Goal: Task Accomplishment & Management: Manage account settings

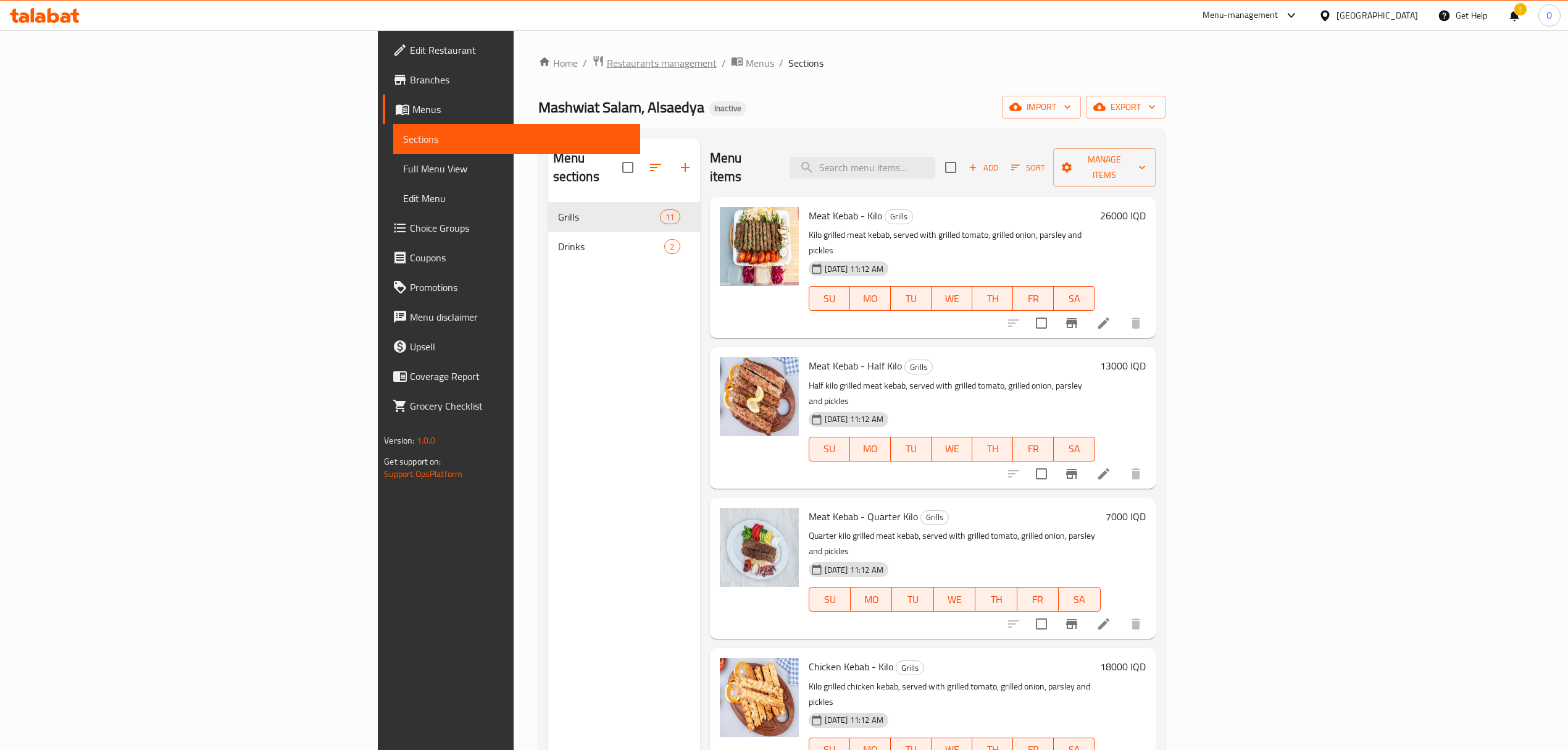
click at [607, 60] on span "Restaurants management" at bounding box center [662, 63] width 110 height 15
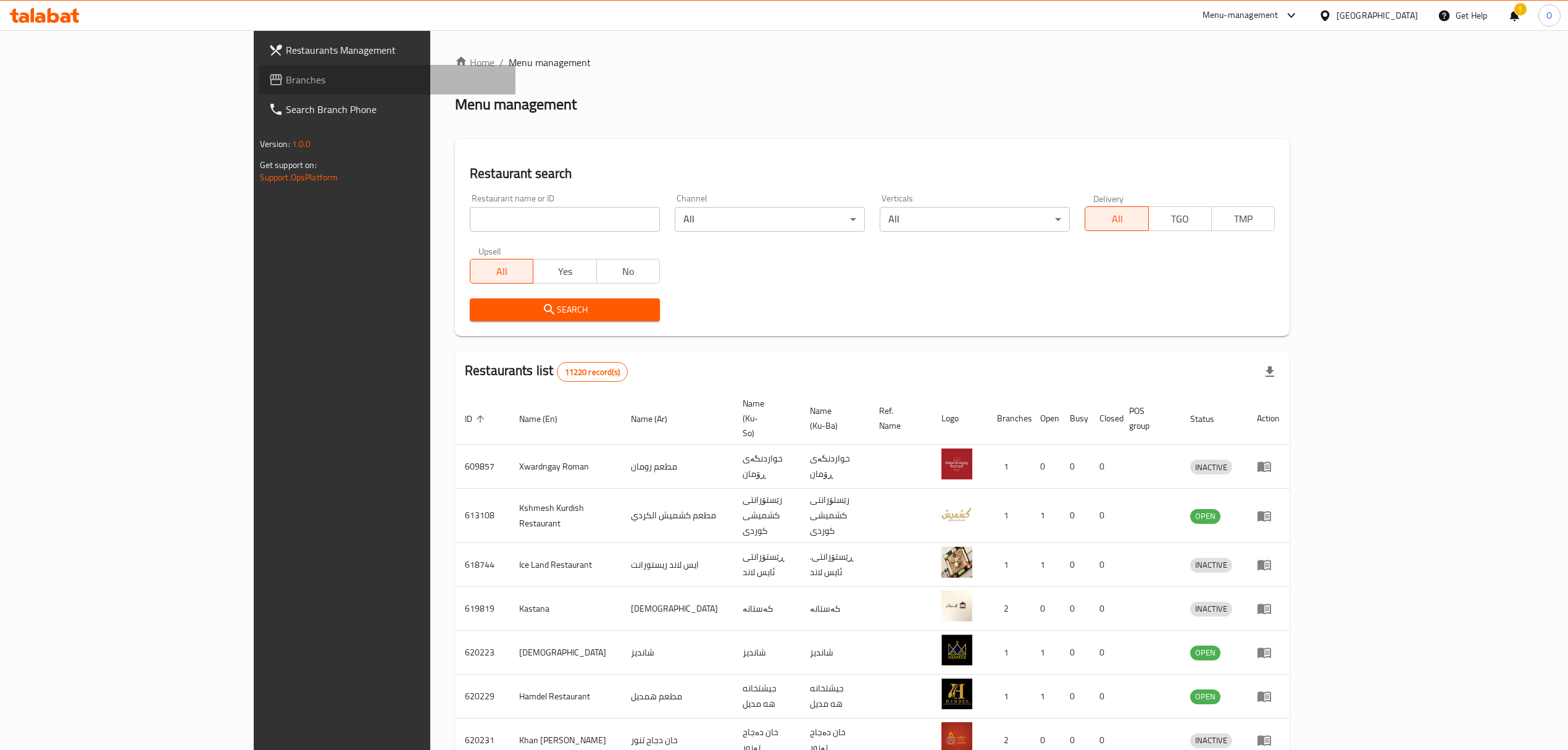
click at [286, 81] on span "Branches" at bounding box center [396, 80] width 220 height 15
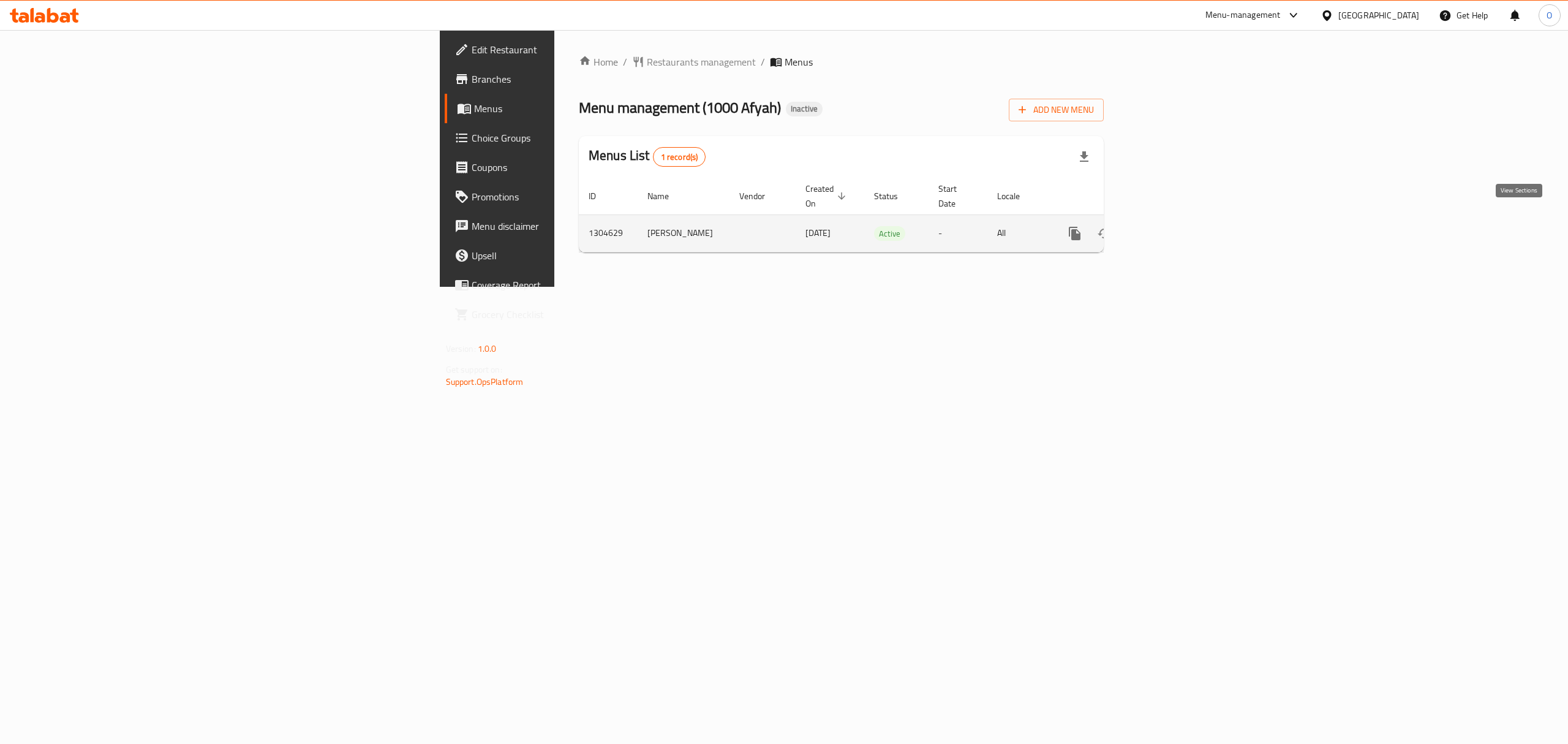
click at [1170, 226] on icon "enhanced table" at bounding box center [1163, 234] width 15 height 15
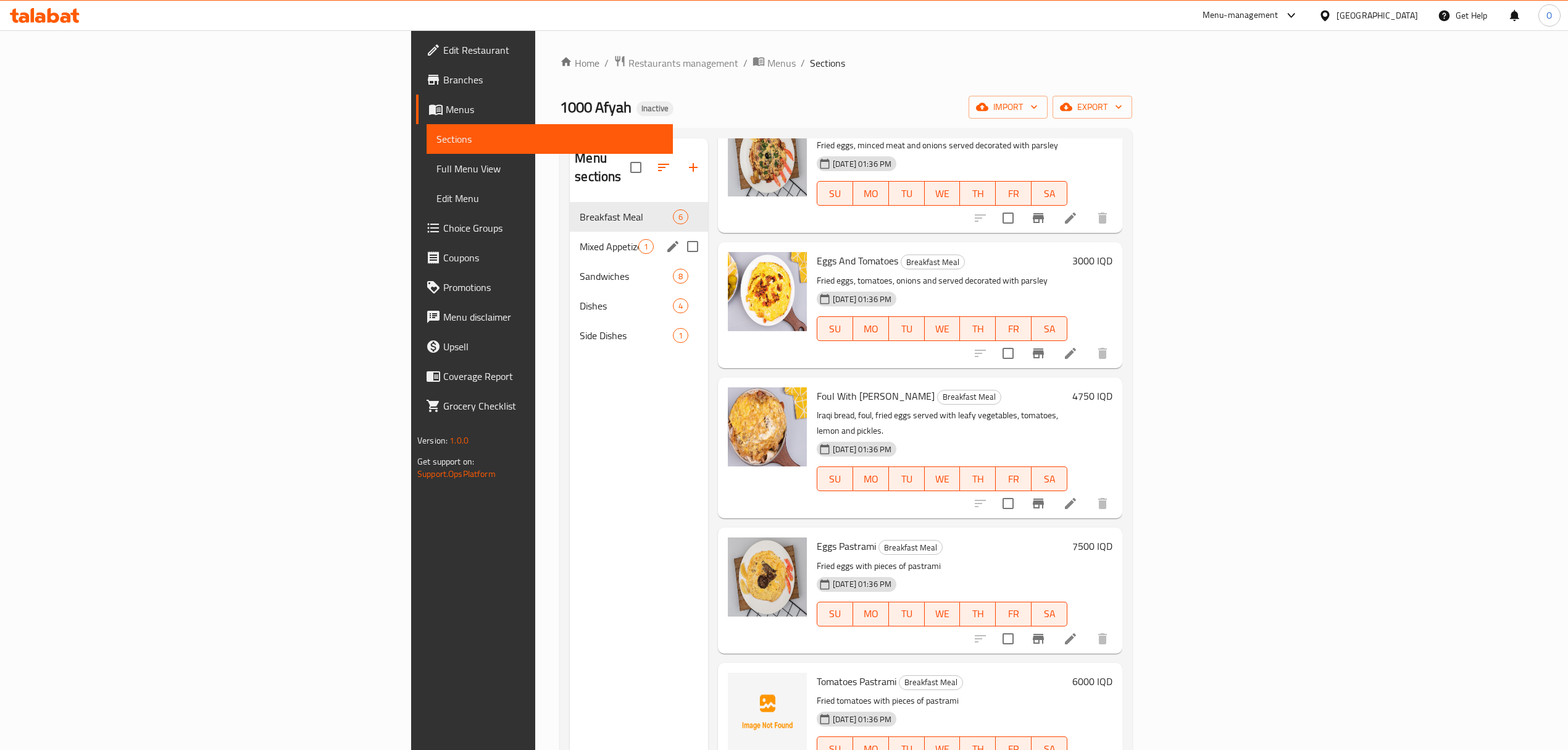
click at [570, 237] on div "Mixed Appetizers 1" at bounding box center [639, 246] width 138 height 29
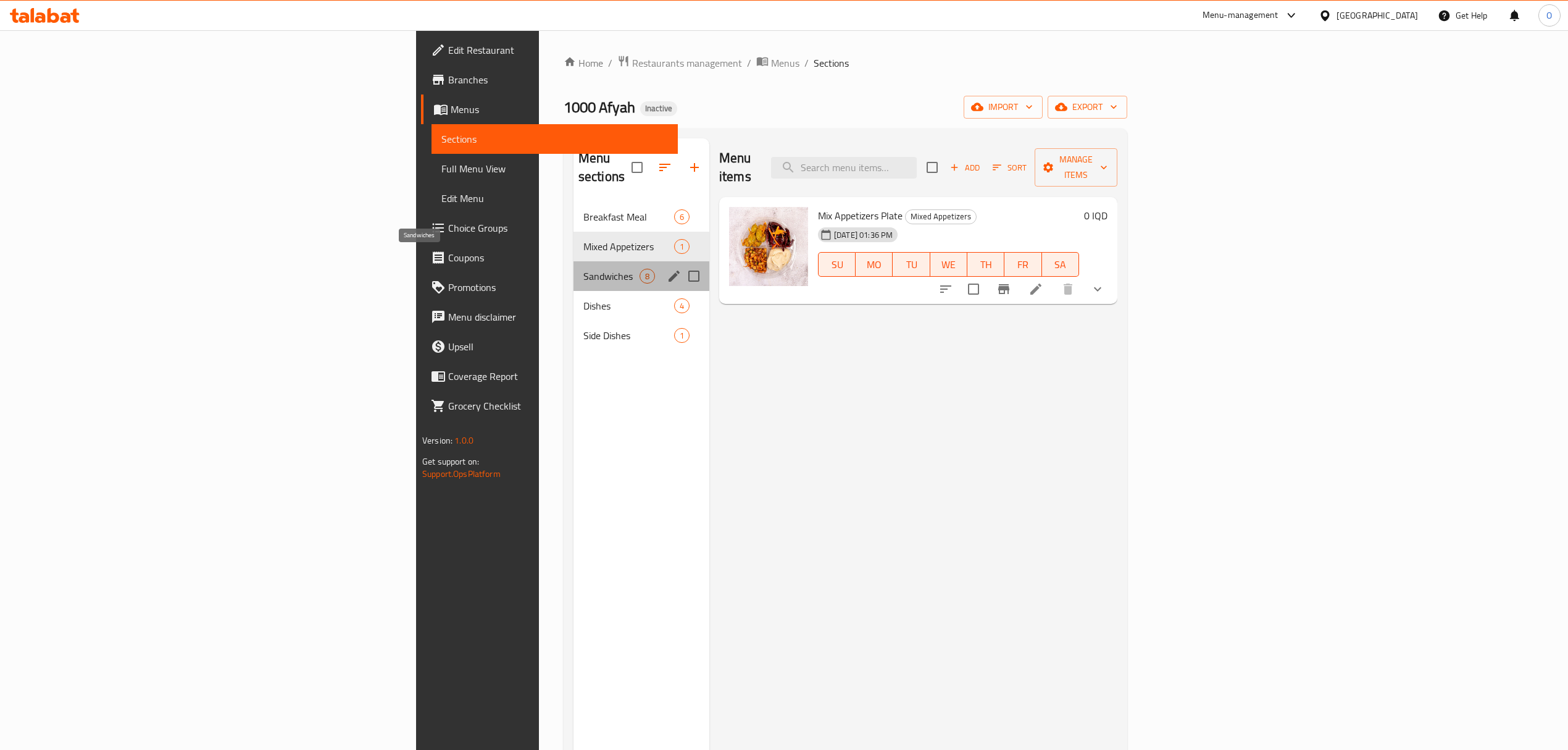
click at [584, 268] on span "Sandwiches" at bounding box center [611, 276] width 56 height 15
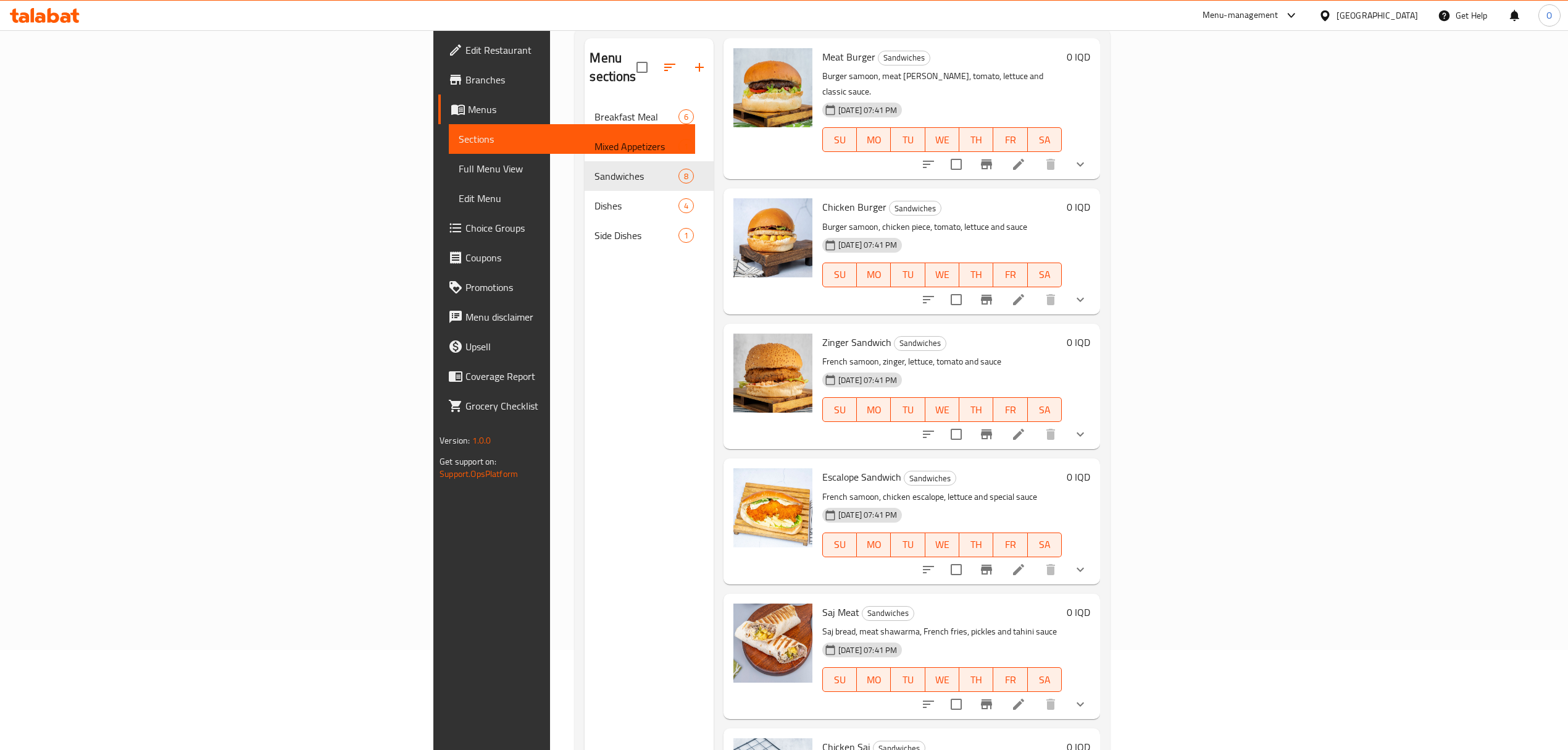
scroll to position [8, 0]
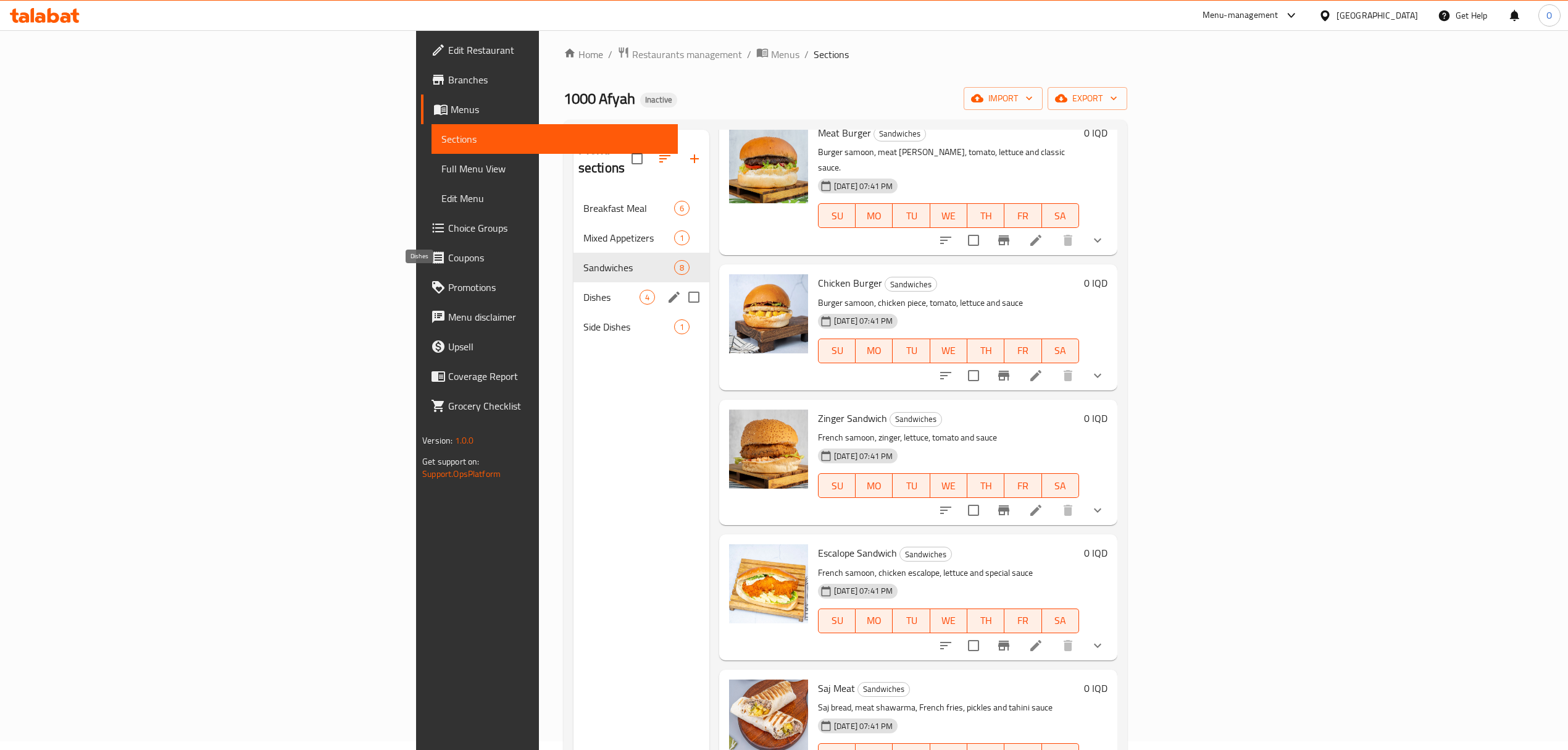
click at [584, 289] on span "Dishes" at bounding box center [611, 297] width 56 height 15
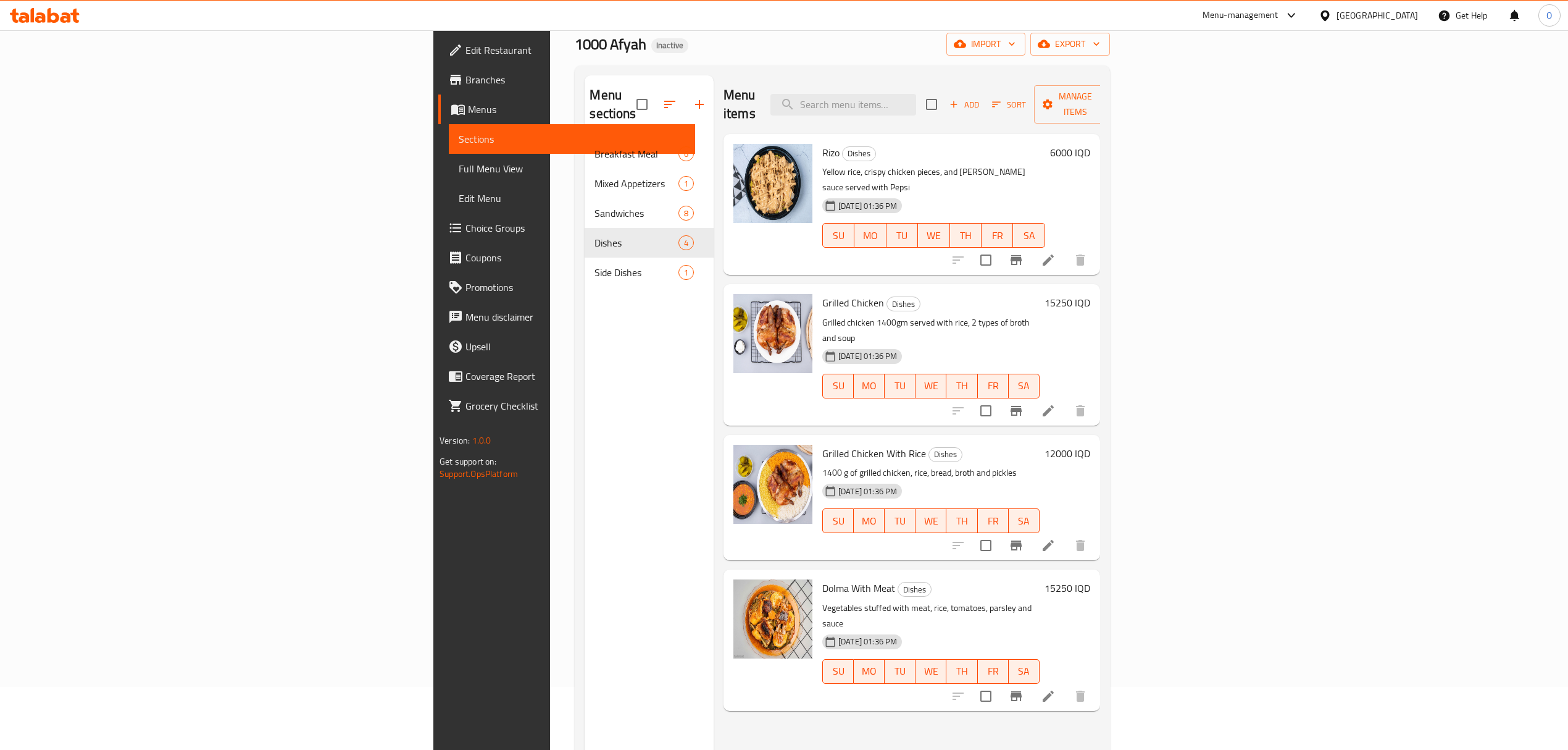
scroll to position [91, 0]
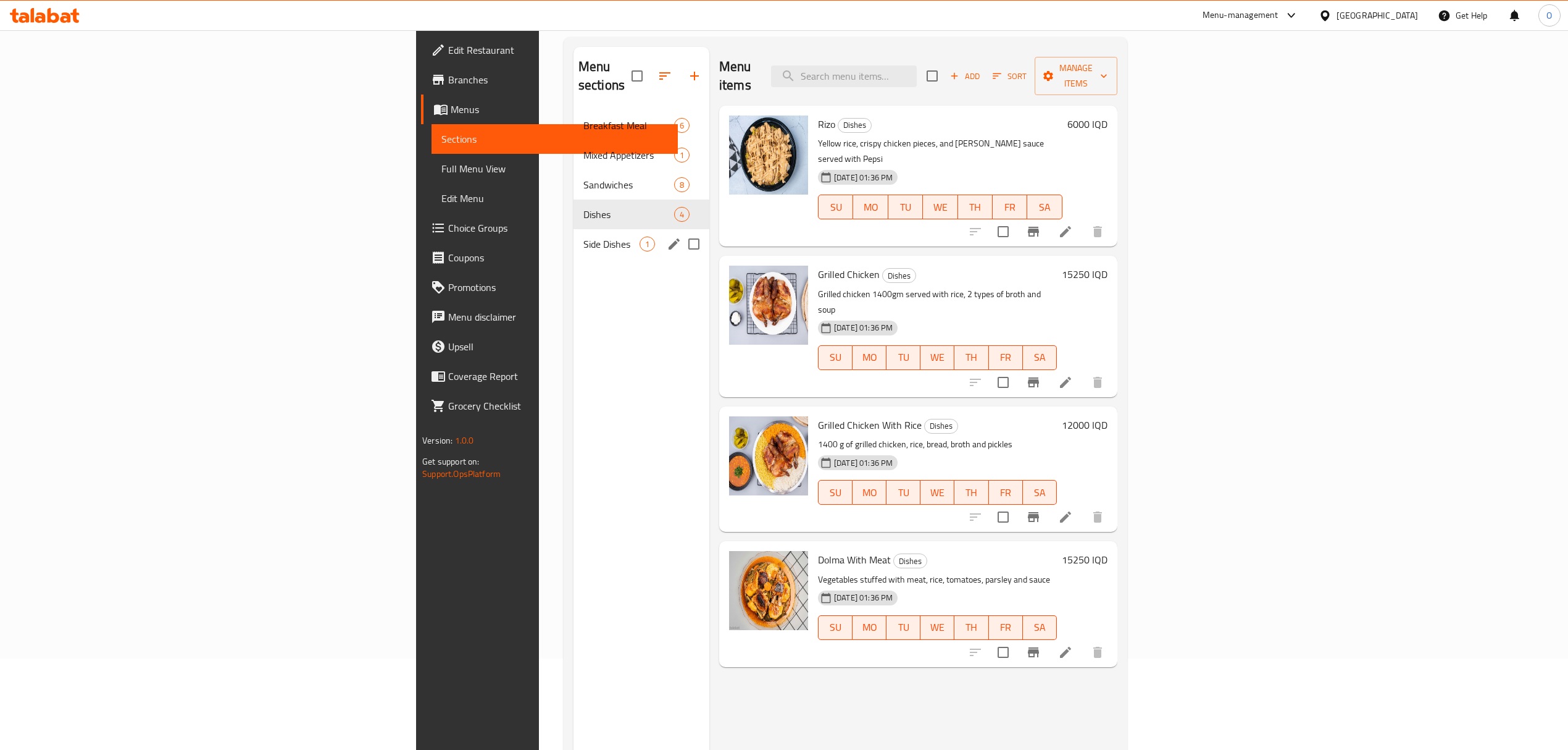
click at [584, 237] on span "Side Dishes" at bounding box center [611, 244] width 56 height 15
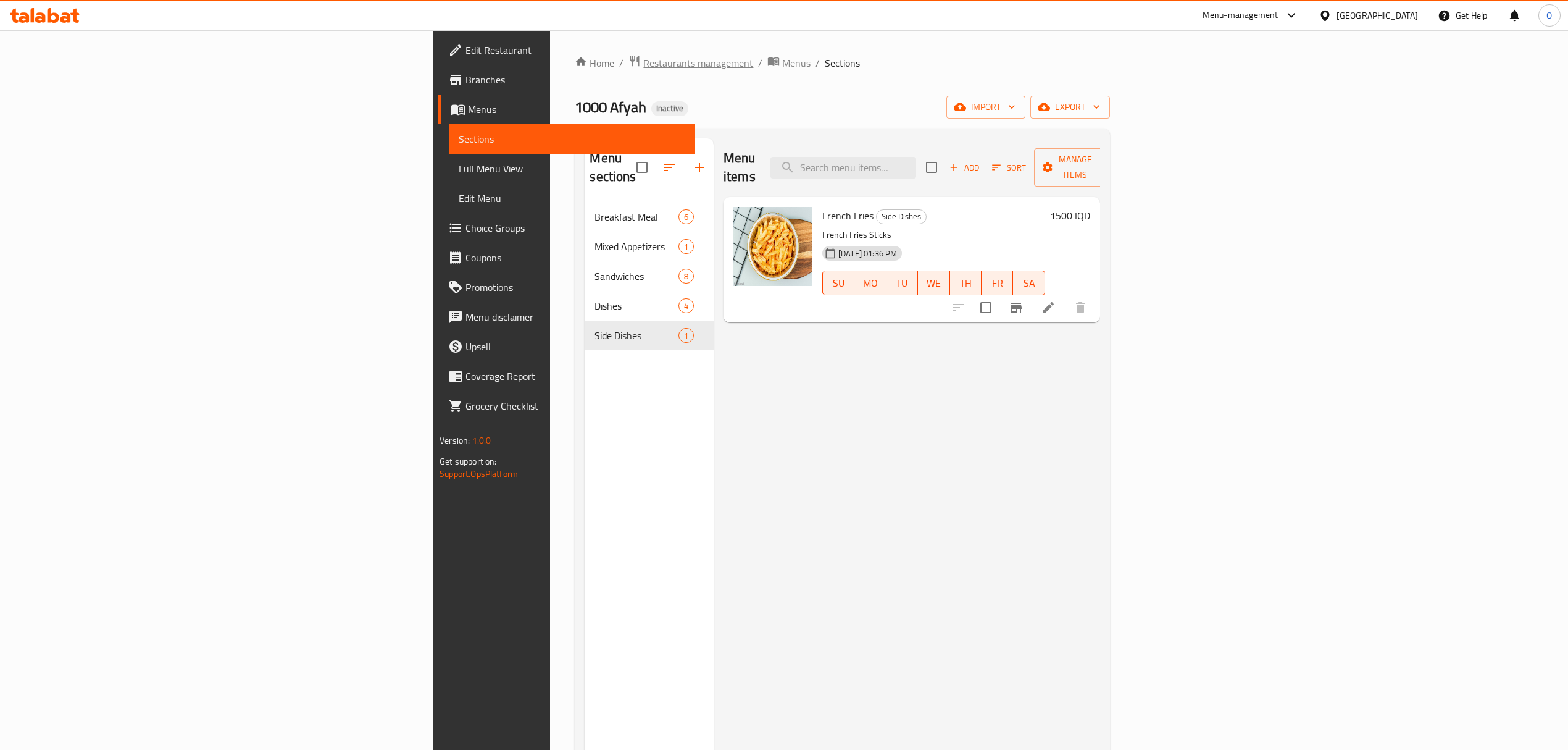
click at [643, 65] on span "Restaurants management" at bounding box center [698, 63] width 110 height 15
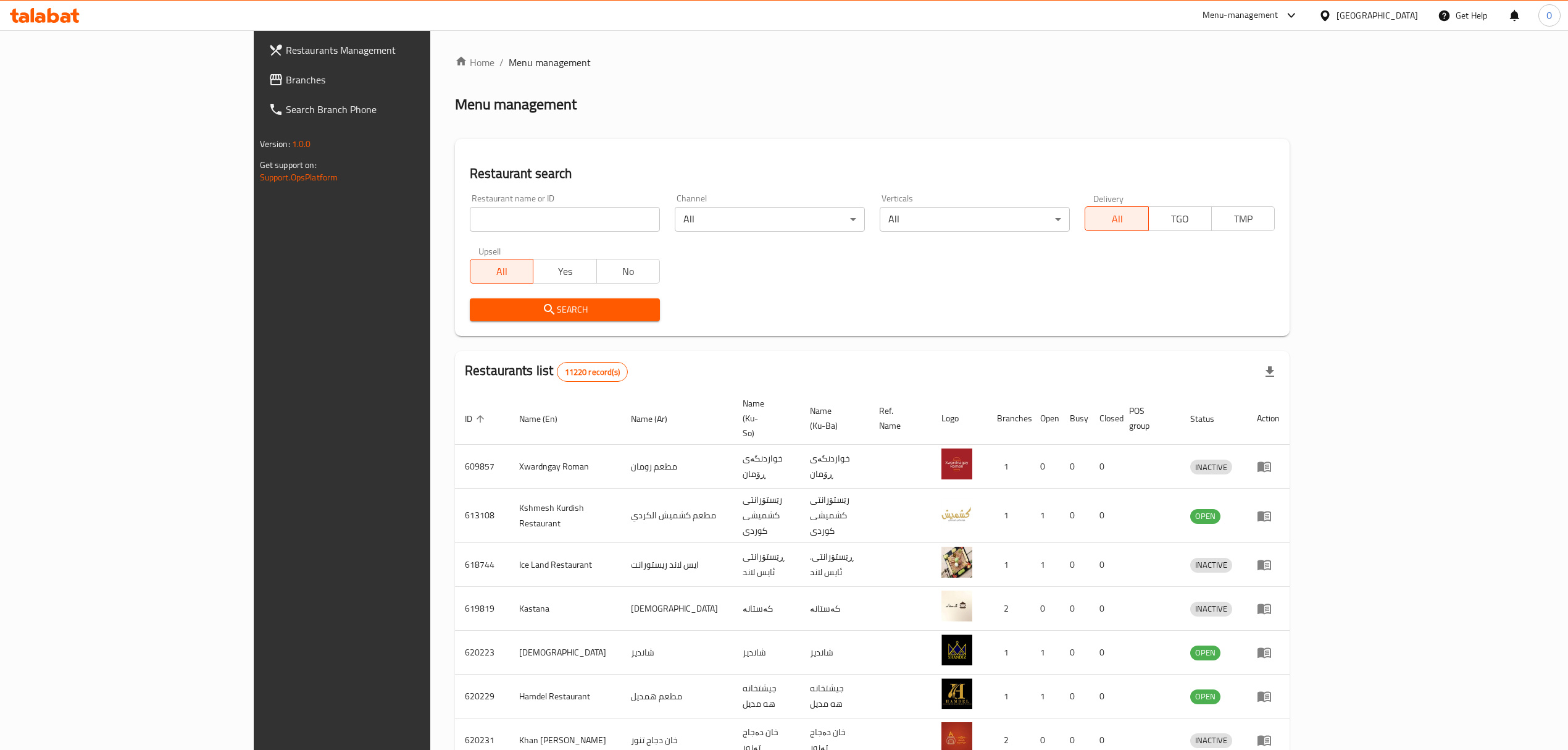
click at [258, 70] on link "Branches" at bounding box center [387, 79] width 257 height 29
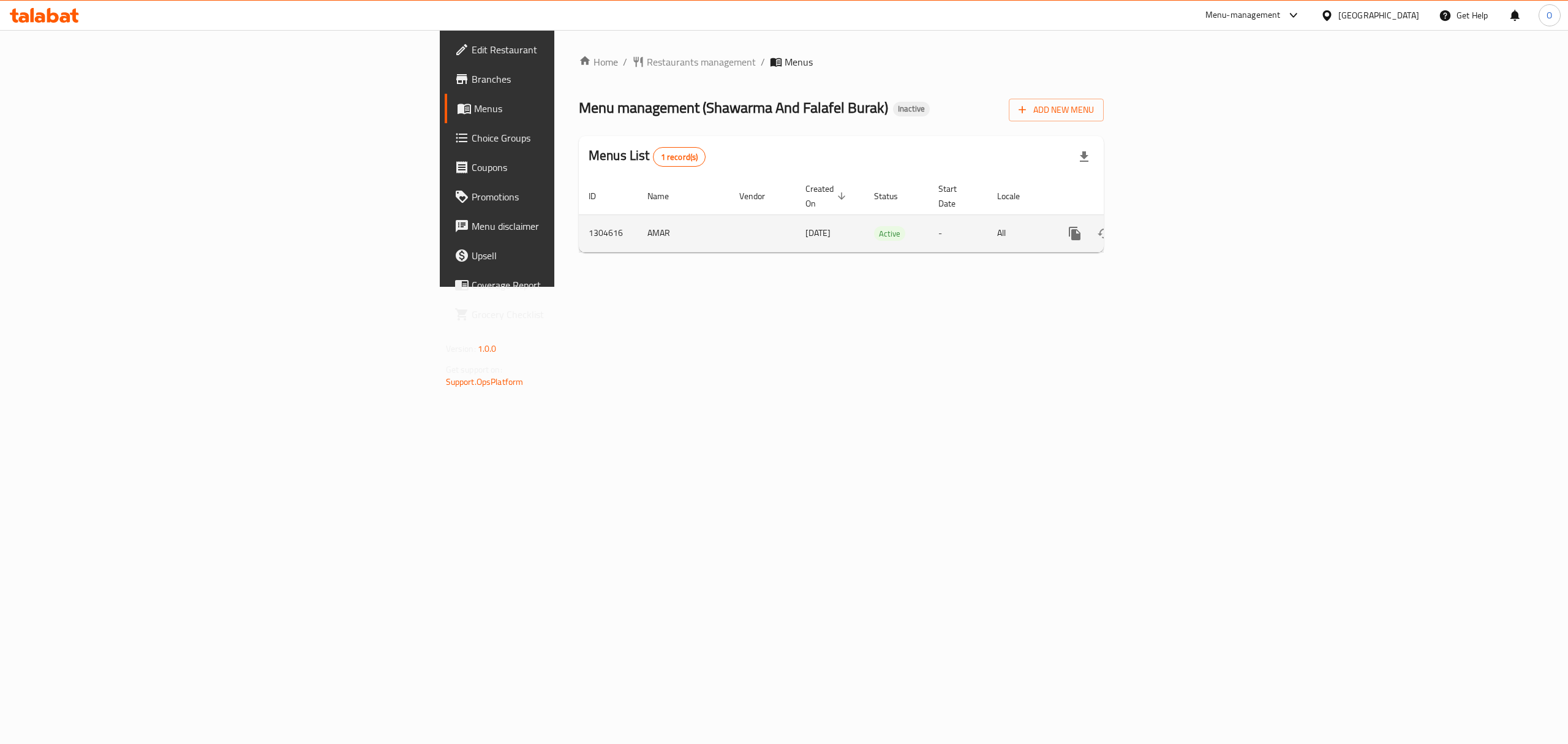
click at [1170, 226] on icon "enhanced table" at bounding box center [1163, 234] width 15 height 15
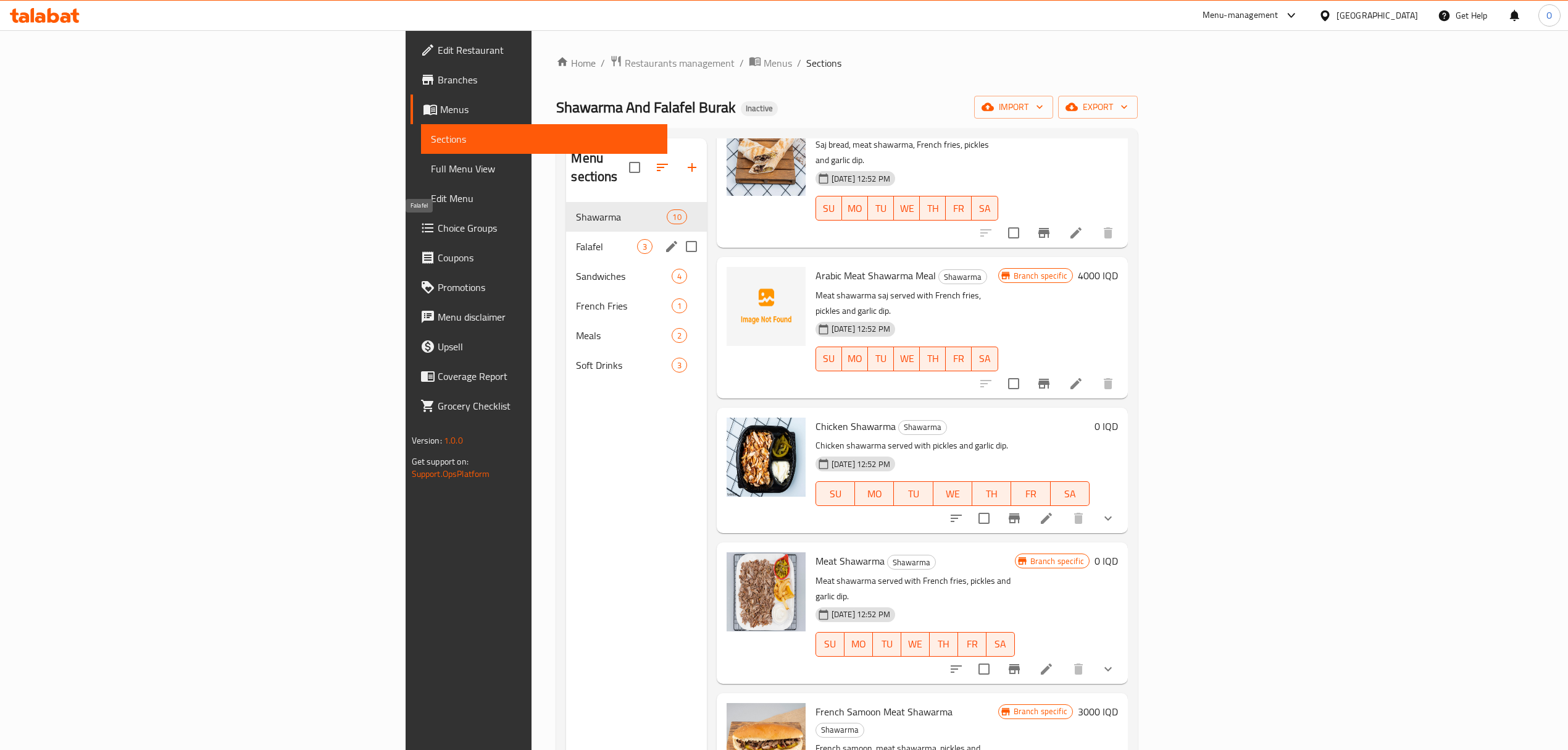
click at [576, 239] on span "Falafel" at bounding box center [606, 247] width 60 height 15
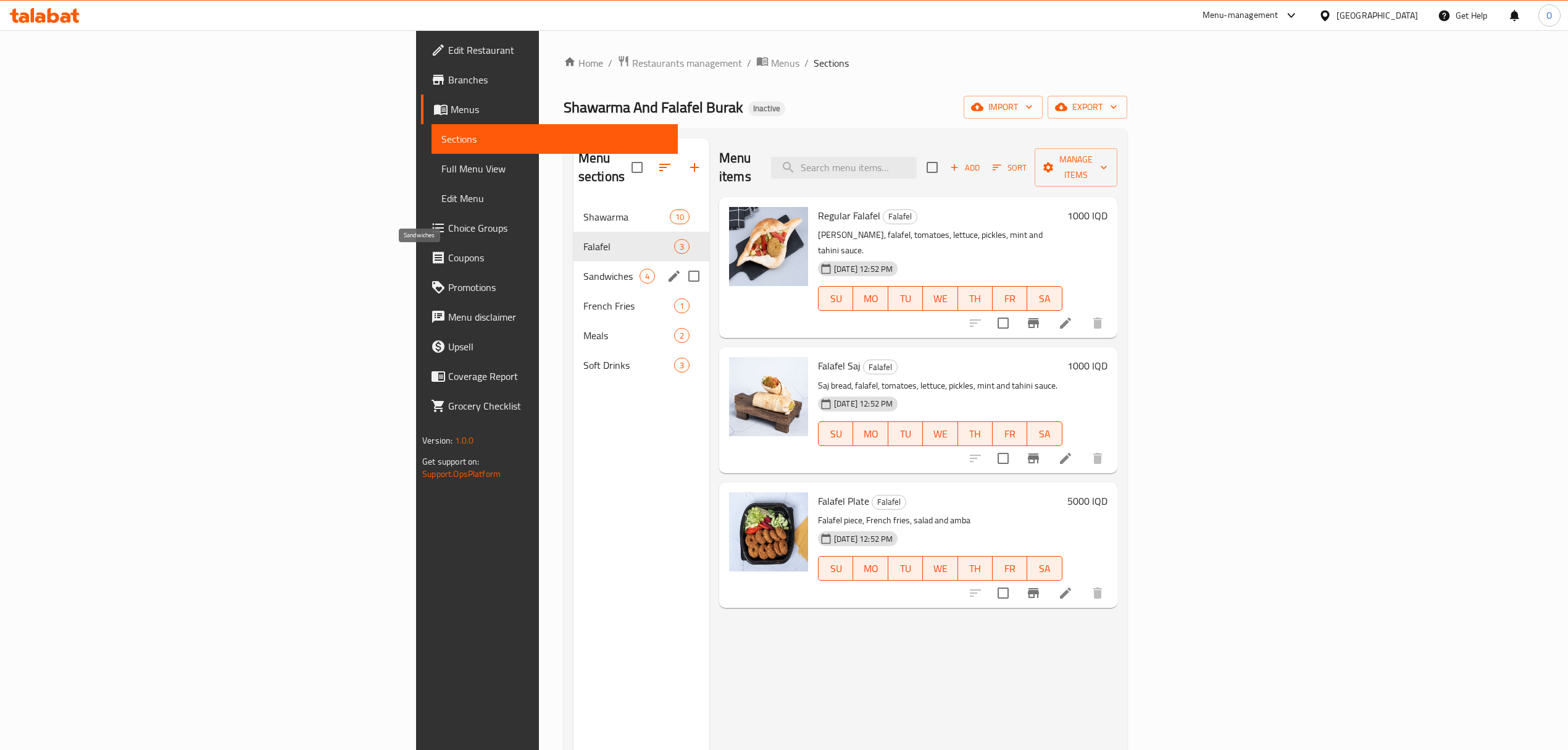
click at [584, 268] on span "Sandwiches" at bounding box center [611, 276] width 56 height 15
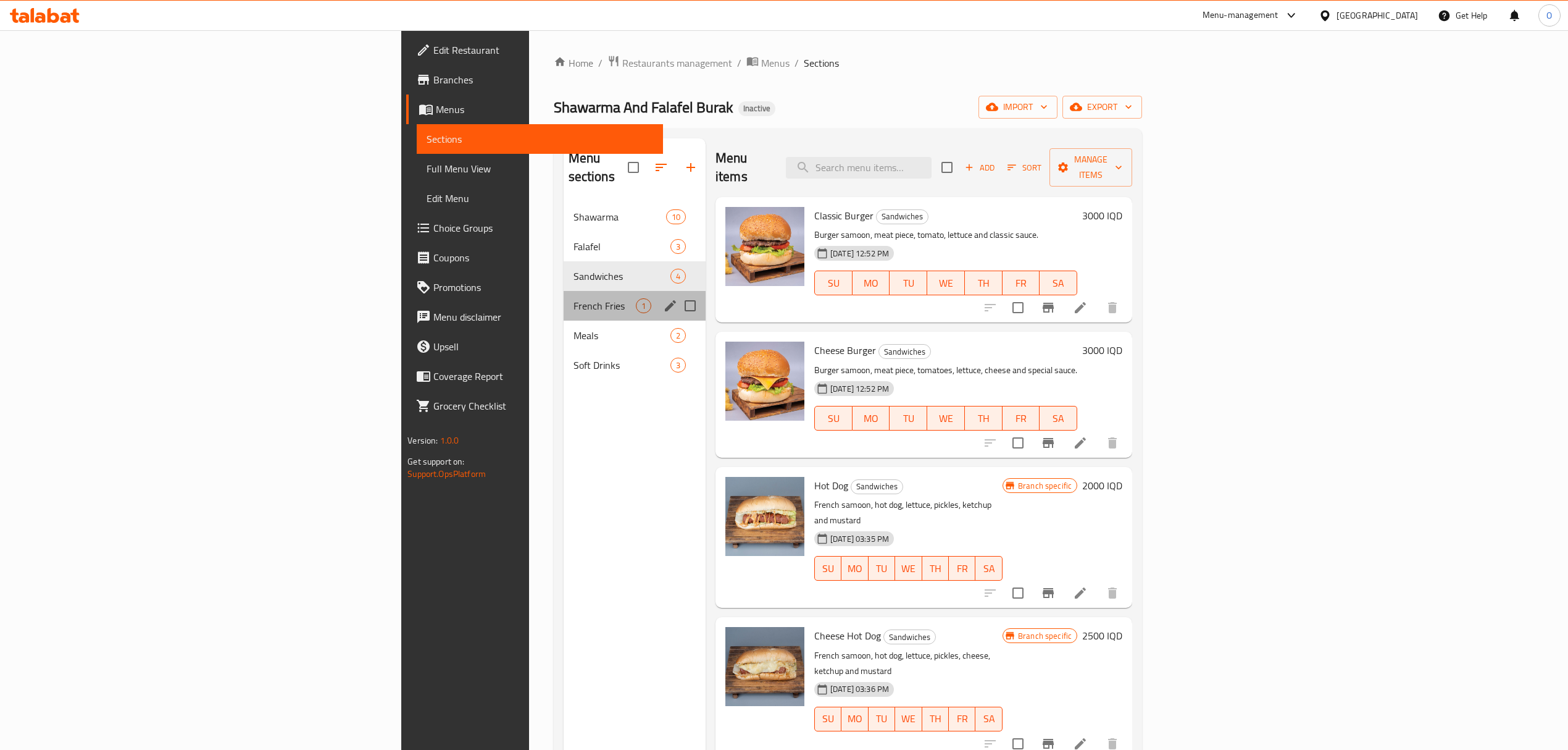
click at [563, 300] on div "French Fries 1" at bounding box center [634, 305] width 142 height 29
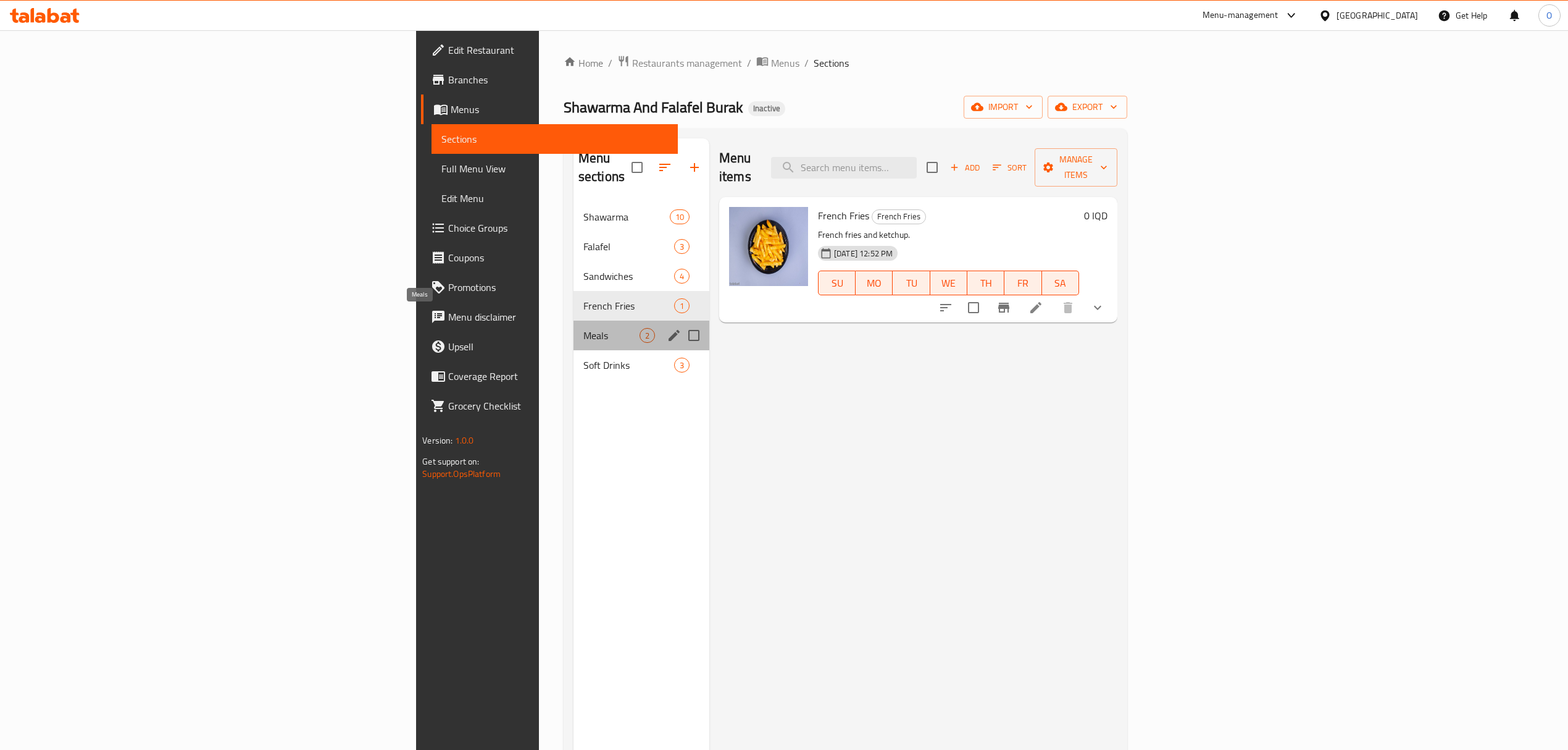
click at [584, 328] on span "Meals" at bounding box center [611, 336] width 56 height 15
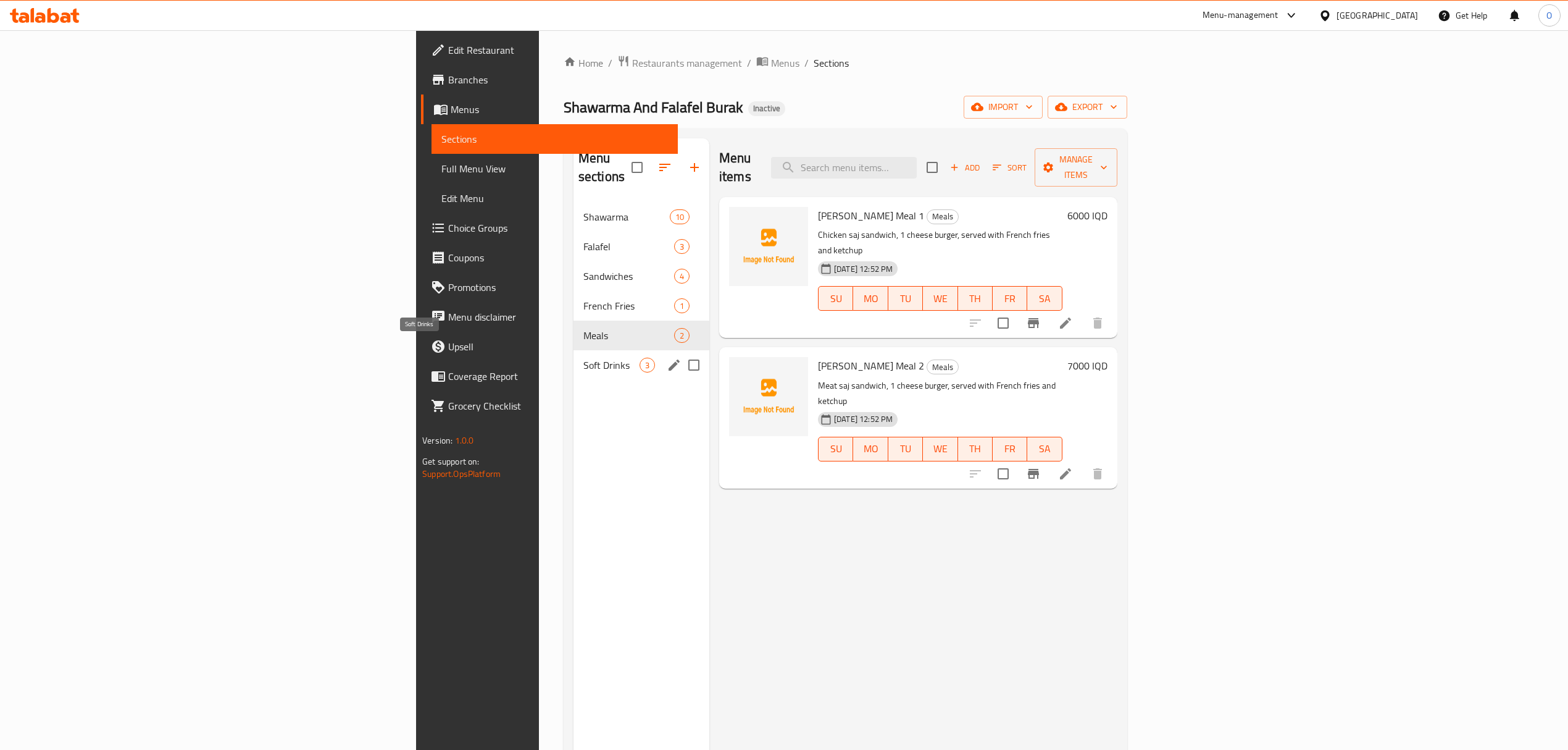
click at [584, 357] on span "Soft Drinks" at bounding box center [611, 365] width 56 height 15
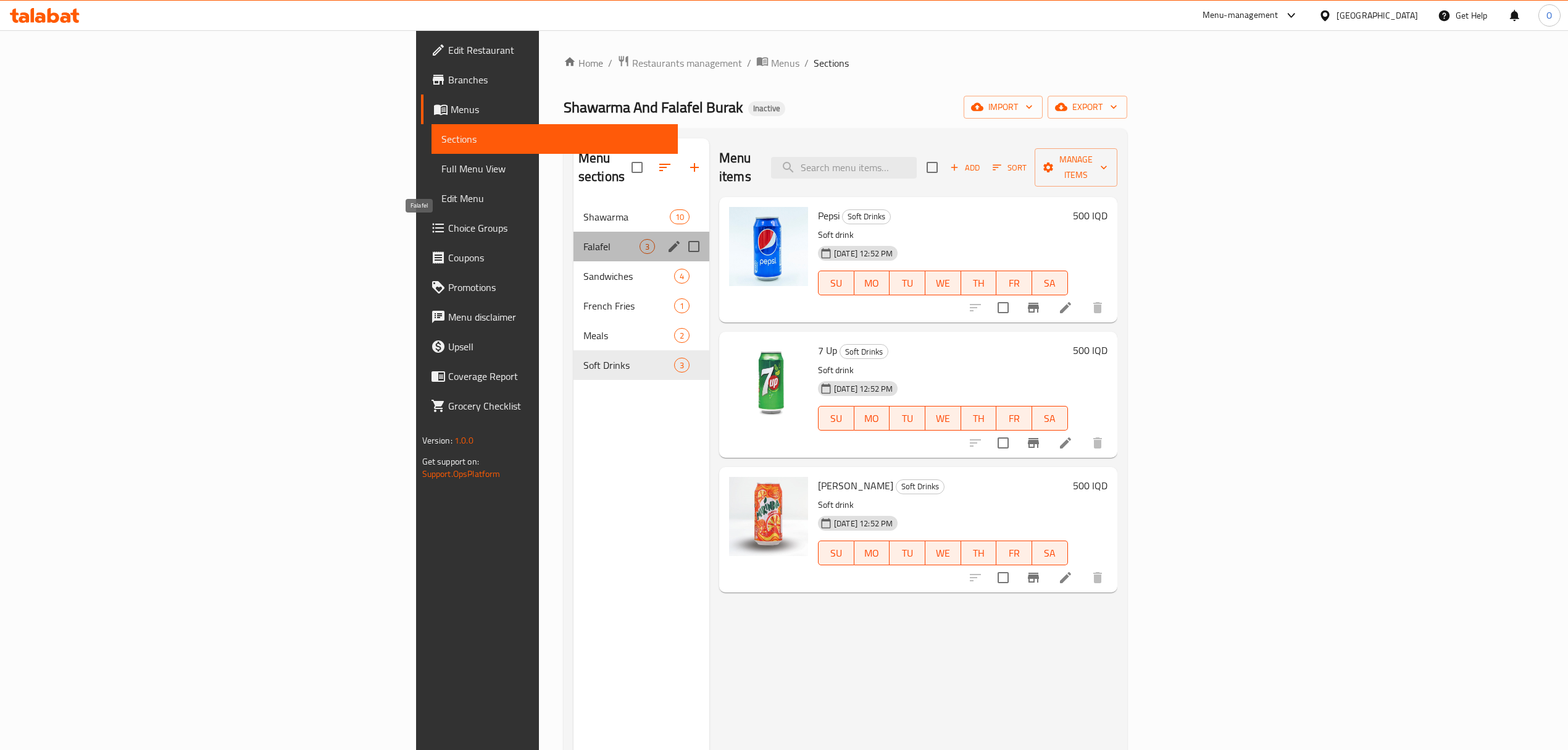
click at [584, 239] on span "Falafel" at bounding box center [611, 247] width 56 height 15
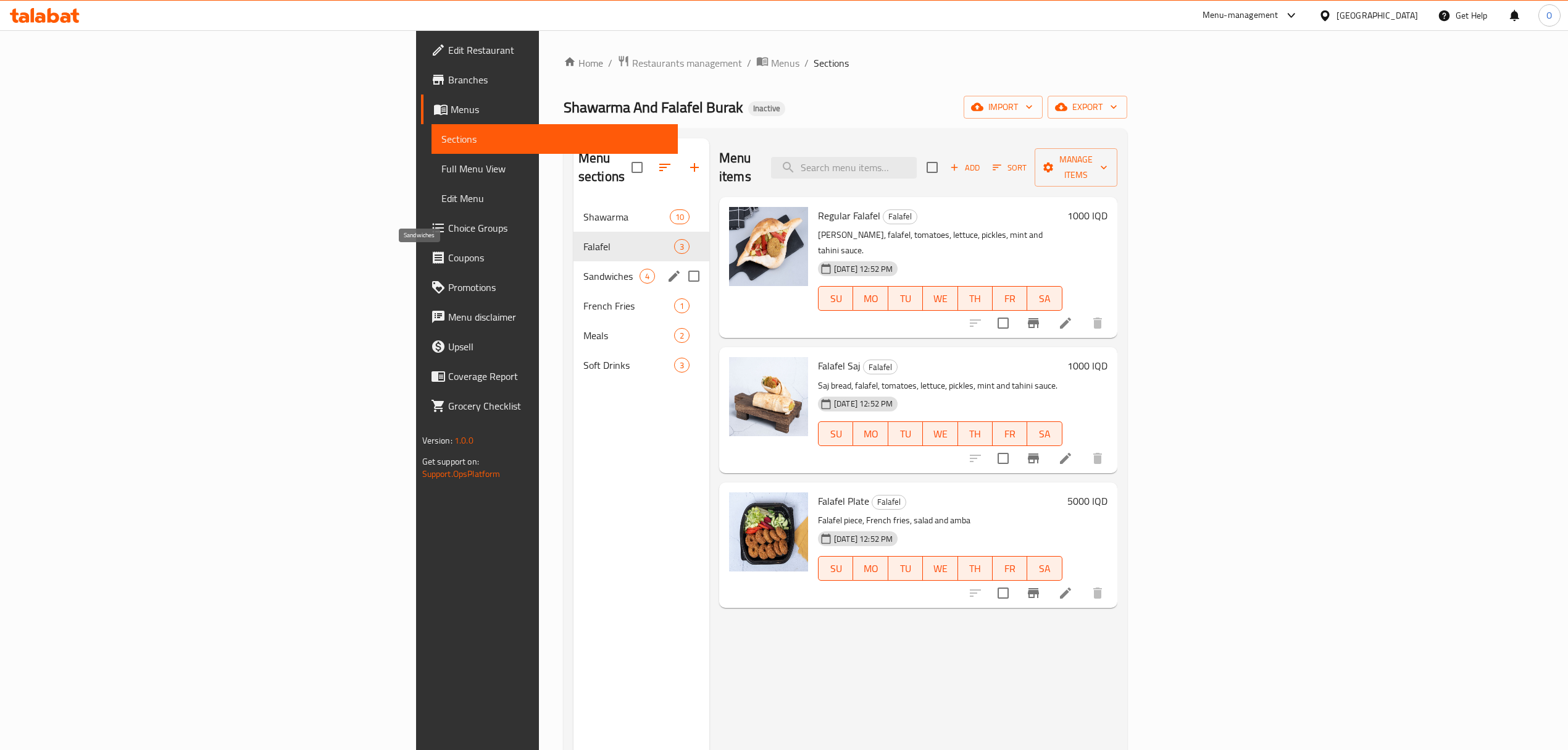
click at [584, 268] on span "Sandwiches" at bounding box center [611, 276] width 56 height 15
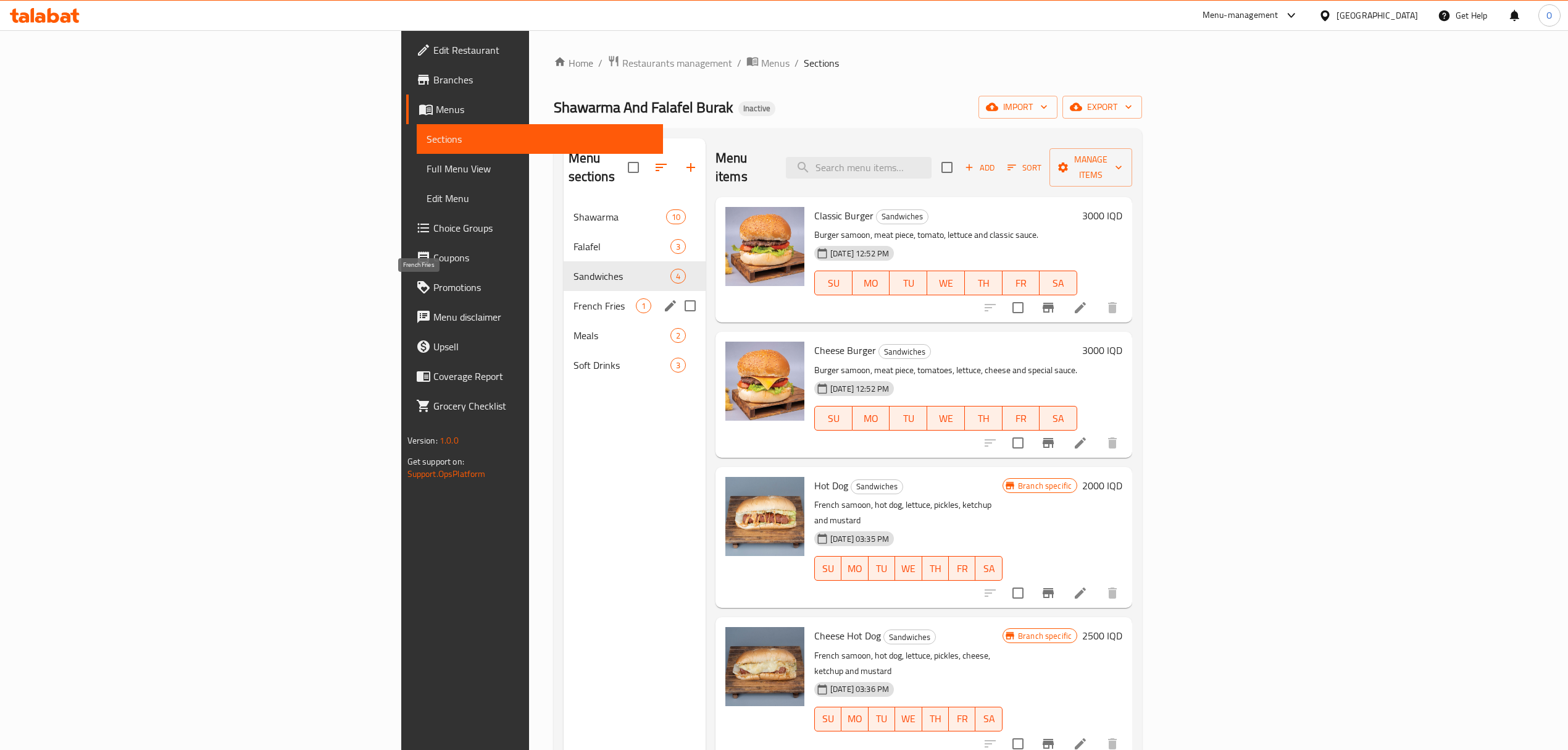
click at [574, 299] on span "French Fries" at bounding box center [605, 306] width 62 height 15
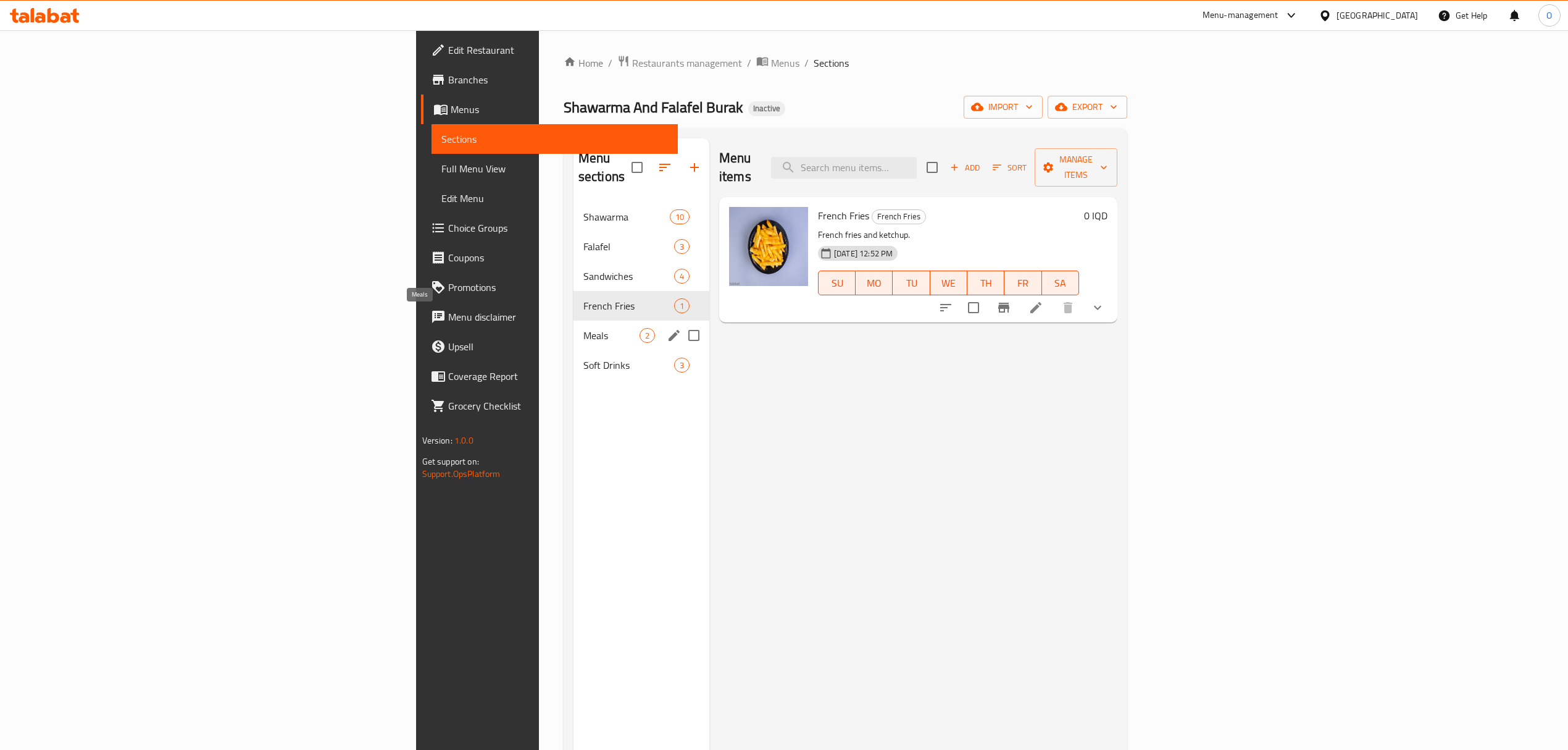
click at [584, 328] on span "Meals" at bounding box center [611, 336] width 56 height 15
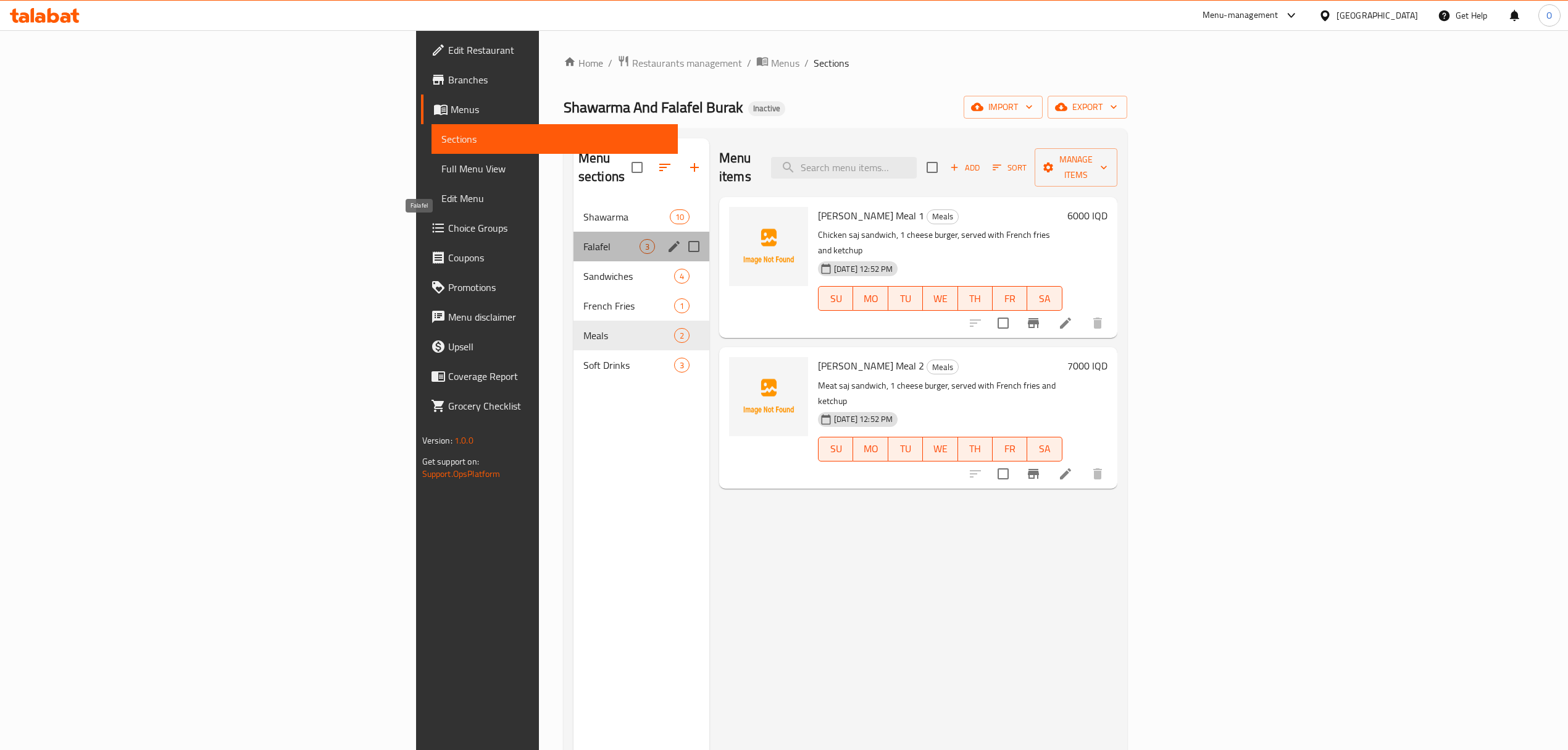
click at [584, 239] on span "Falafel" at bounding box center [611, 247] width 56 height 15
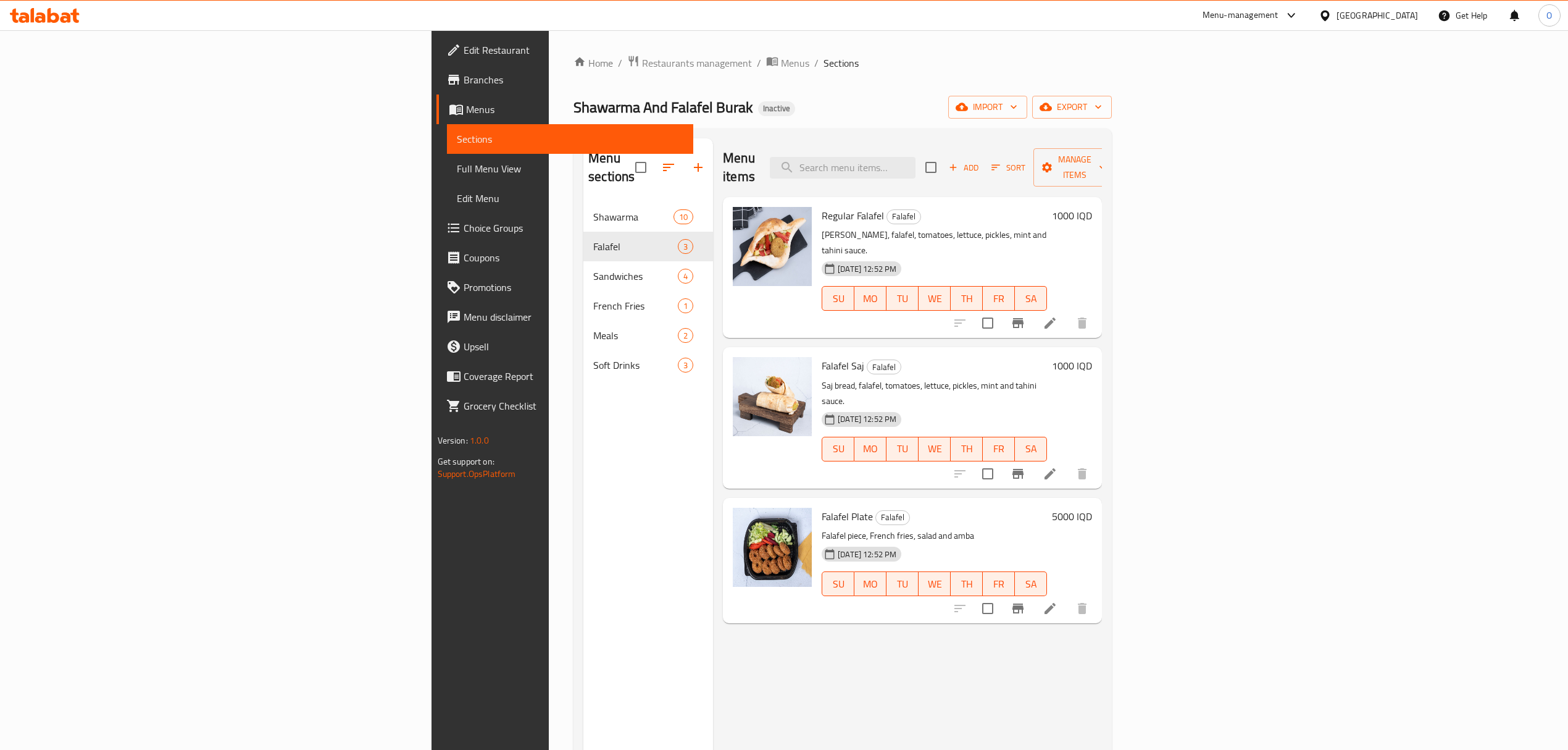
click at [584, 177] on div "Menu sections" at bounding box center [648, 168] width 130 height 59
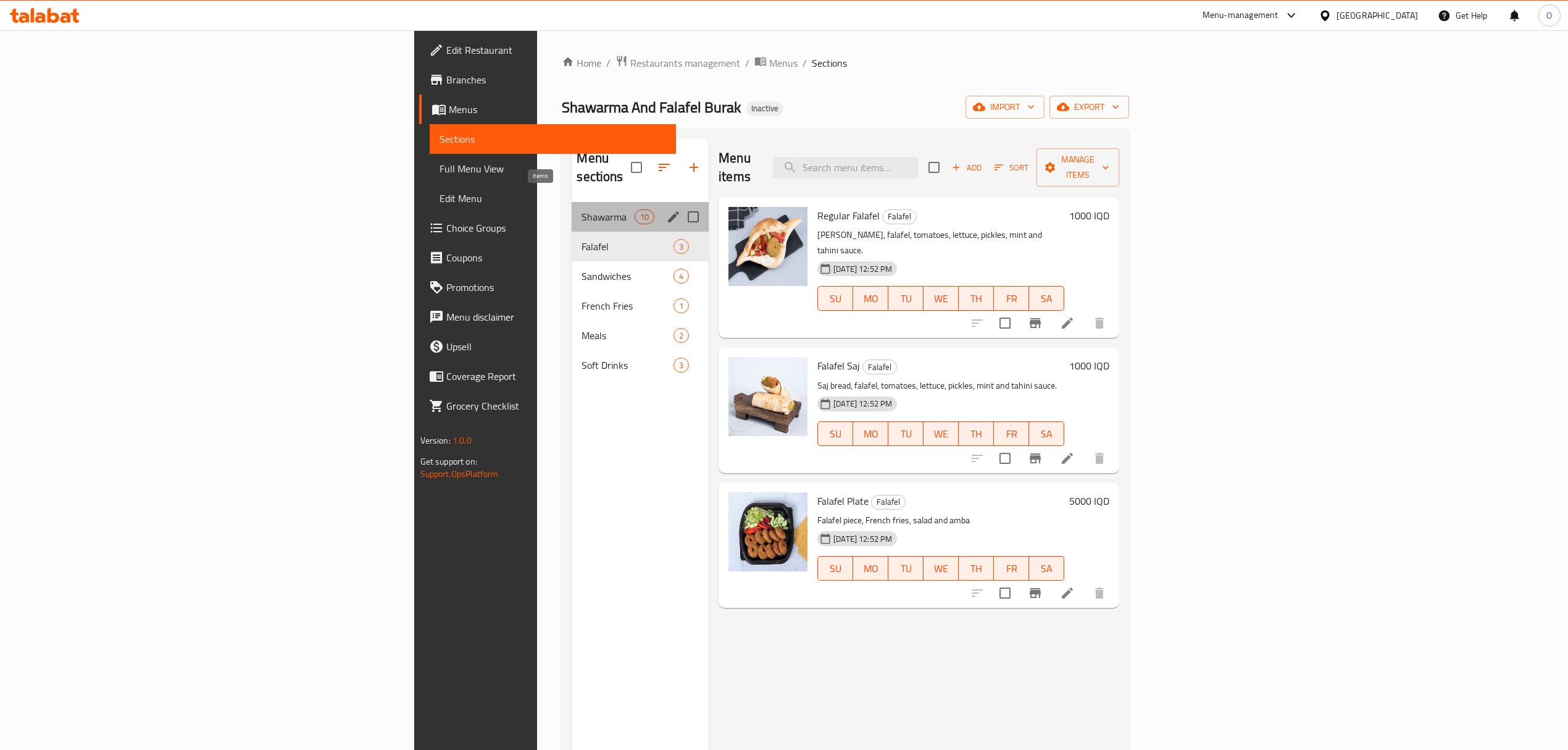
click at [636, 211] on span "10" at bounding box center [645, 217] width 18 height 12
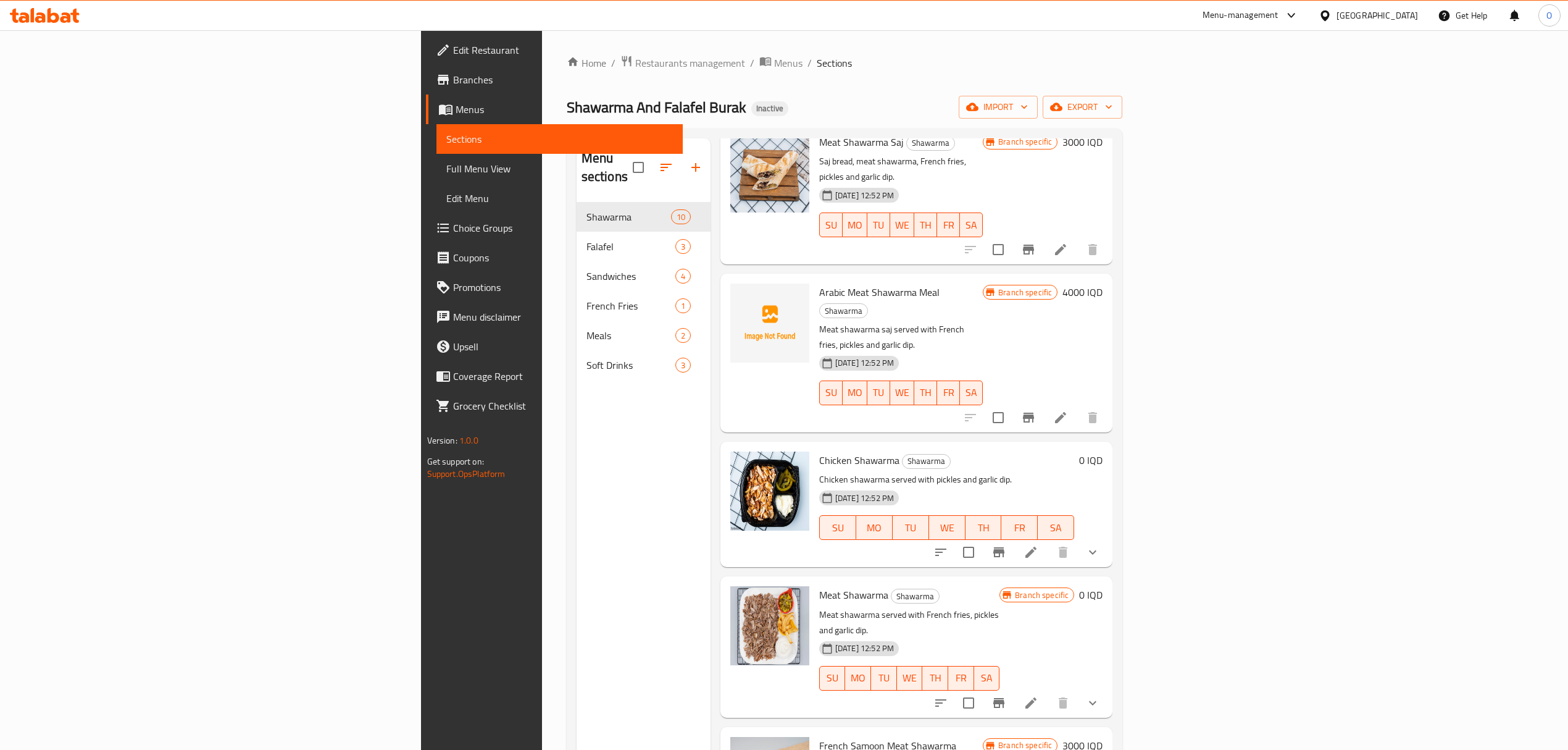
scroll to position [630, 0]
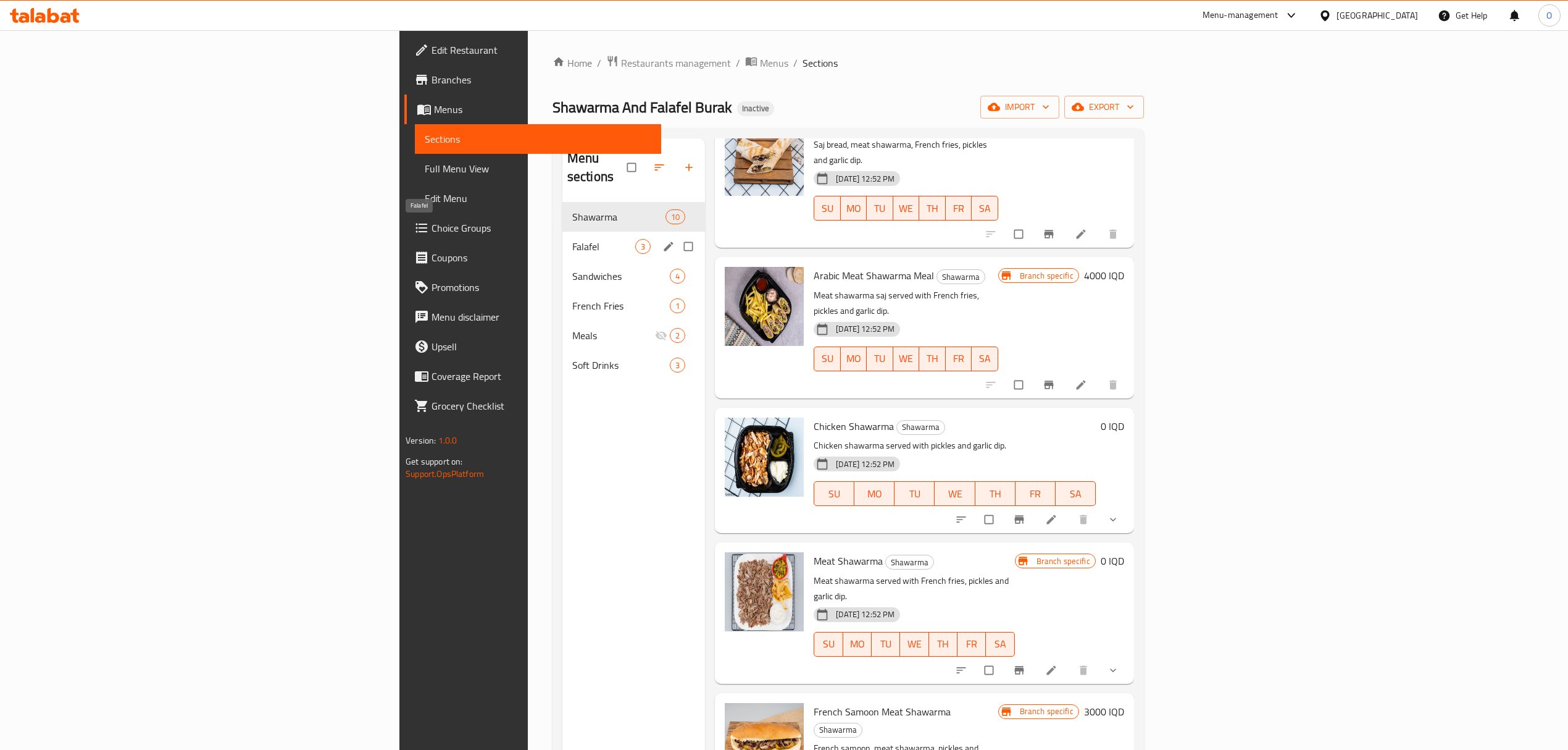
click at [572, 239] on span "Falafel" at bounding box center [603, 247] width 63 height 15
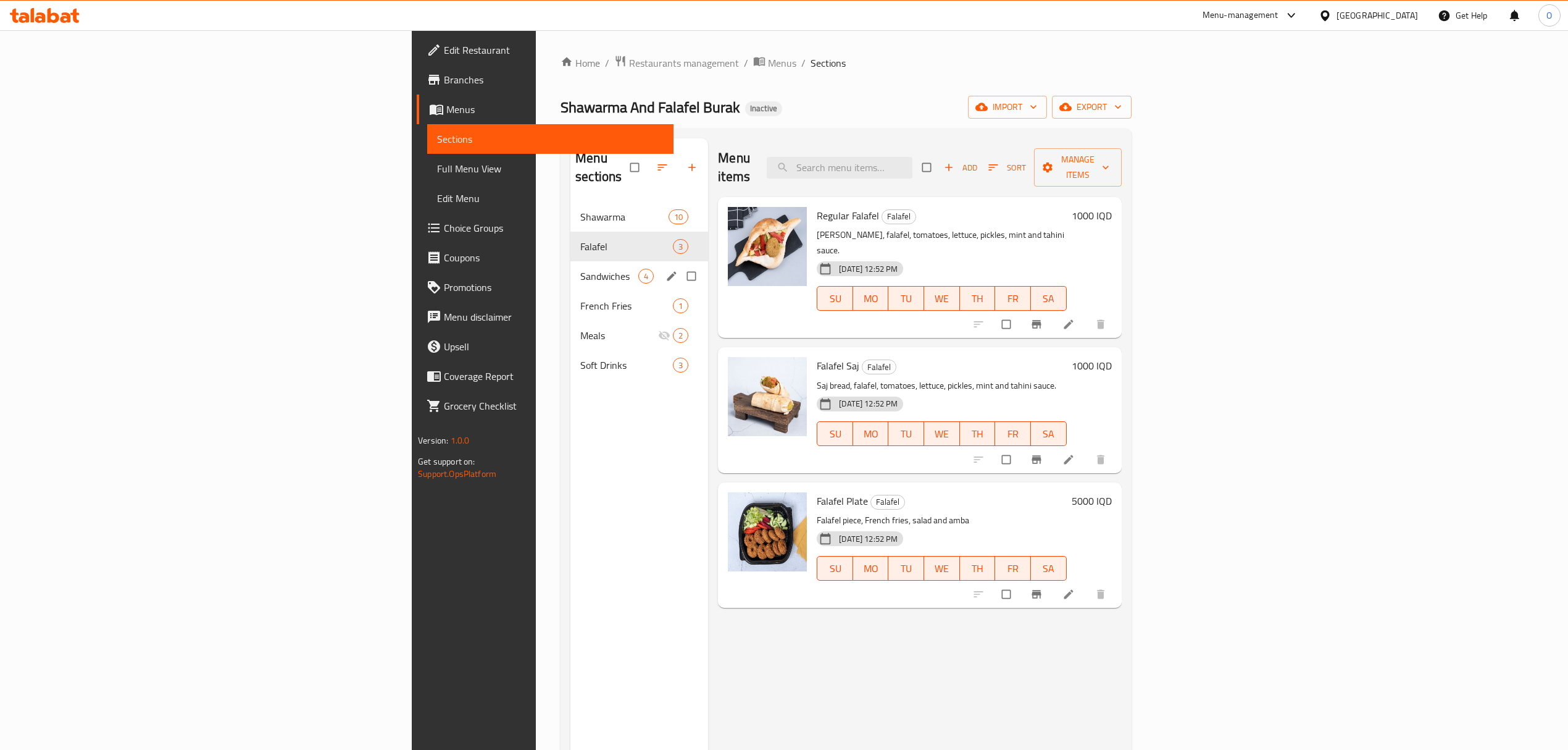
click at [570, 269] on div "Sandwiches 4" at bounding box center [639, 275] width 138 height 29
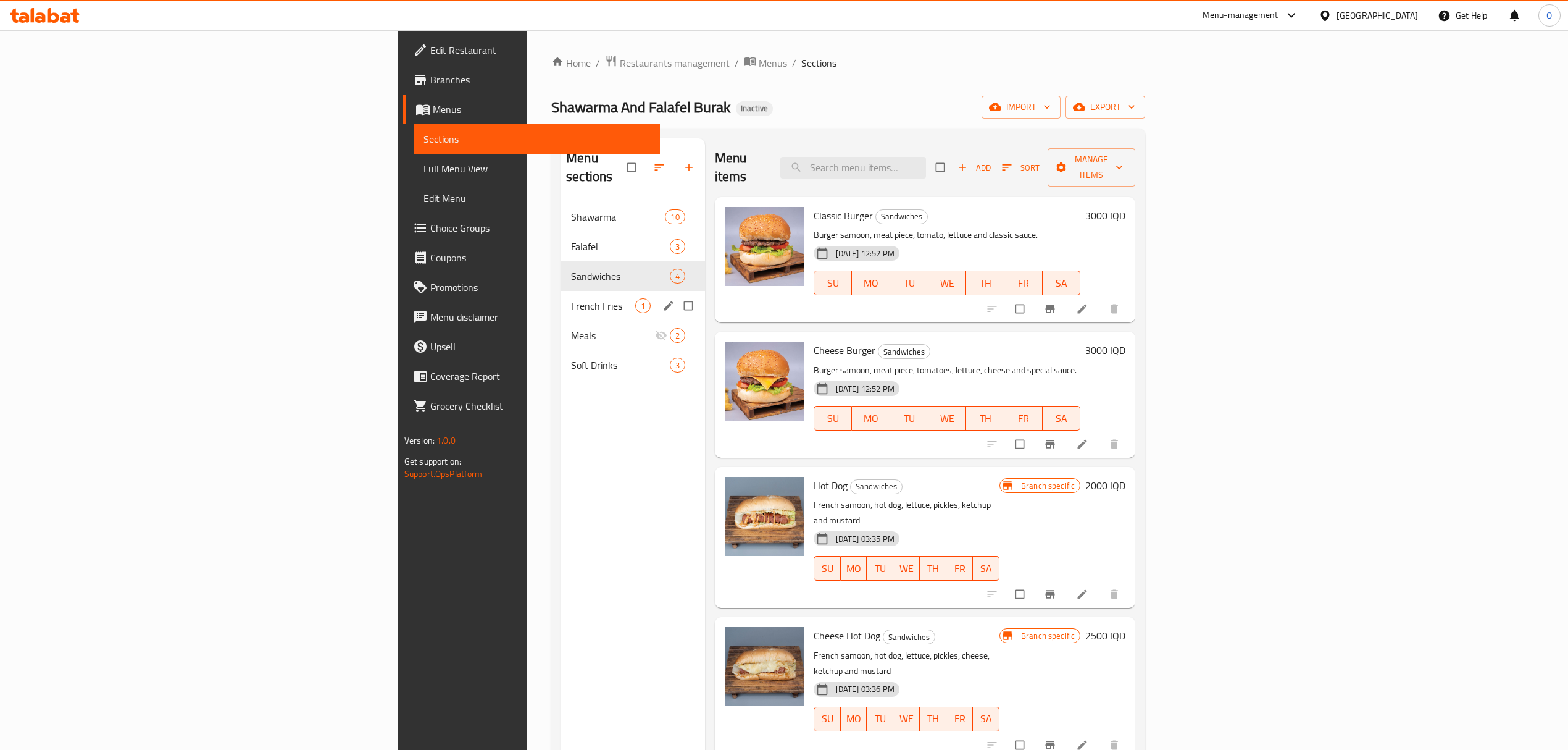
click at [571, 299] on span "French Fries" at bounding box center [603, 306] width 64 height 15
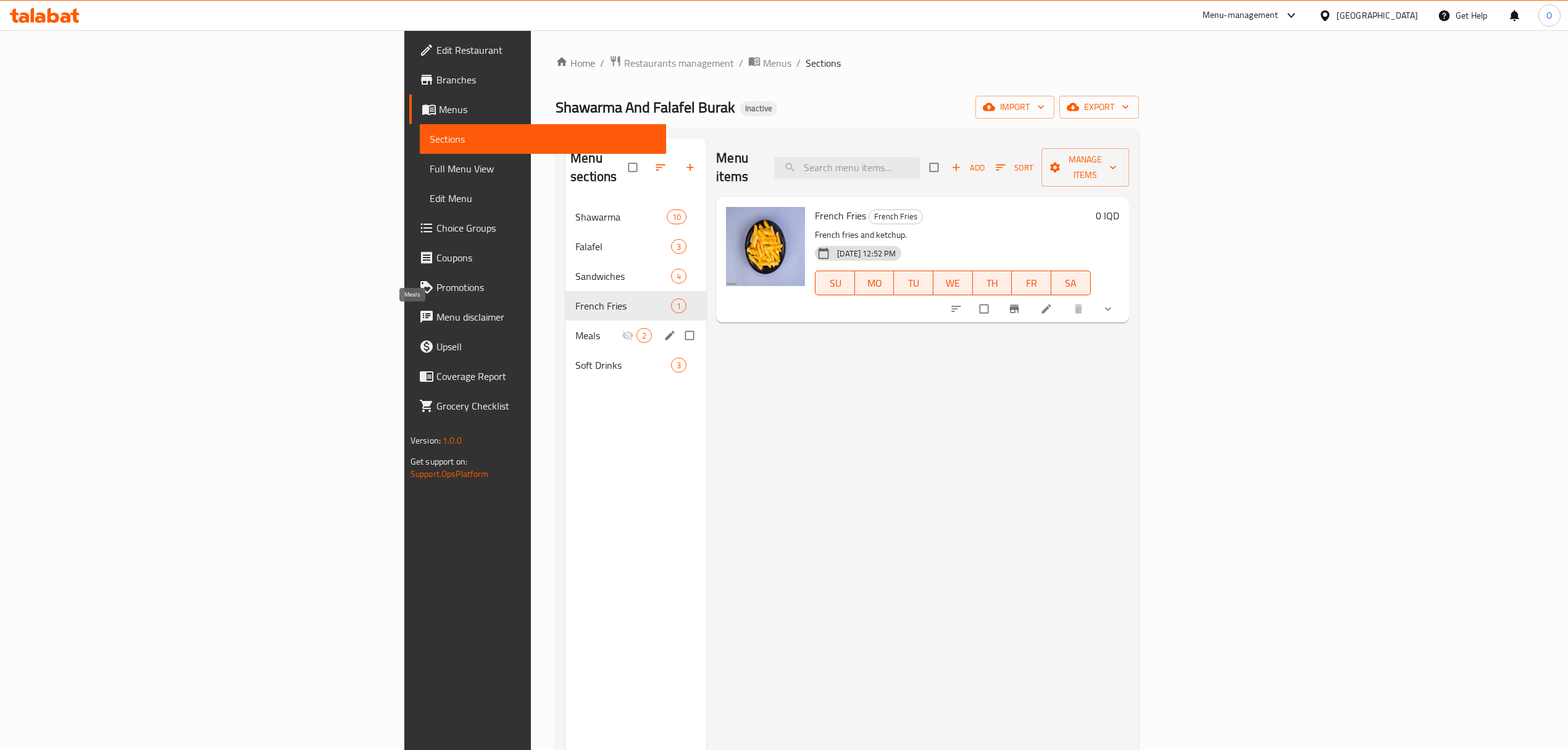
click at [575, 328] on span "Meals" at bounding box center [598, 336] width 46 height 15
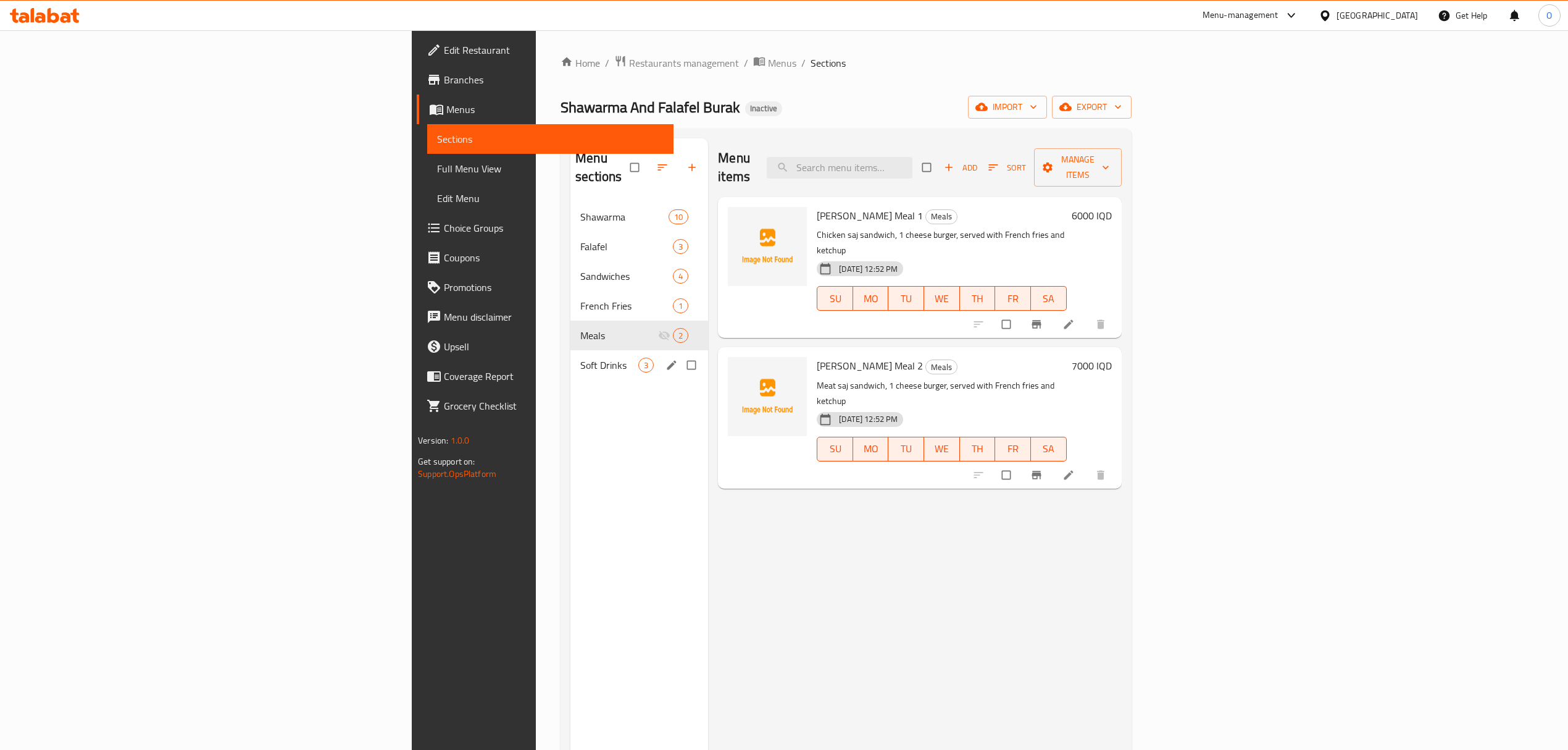
click at [580, 357] on span "Soft Drinks" at bounding box center [609, 365] width 58 height 15
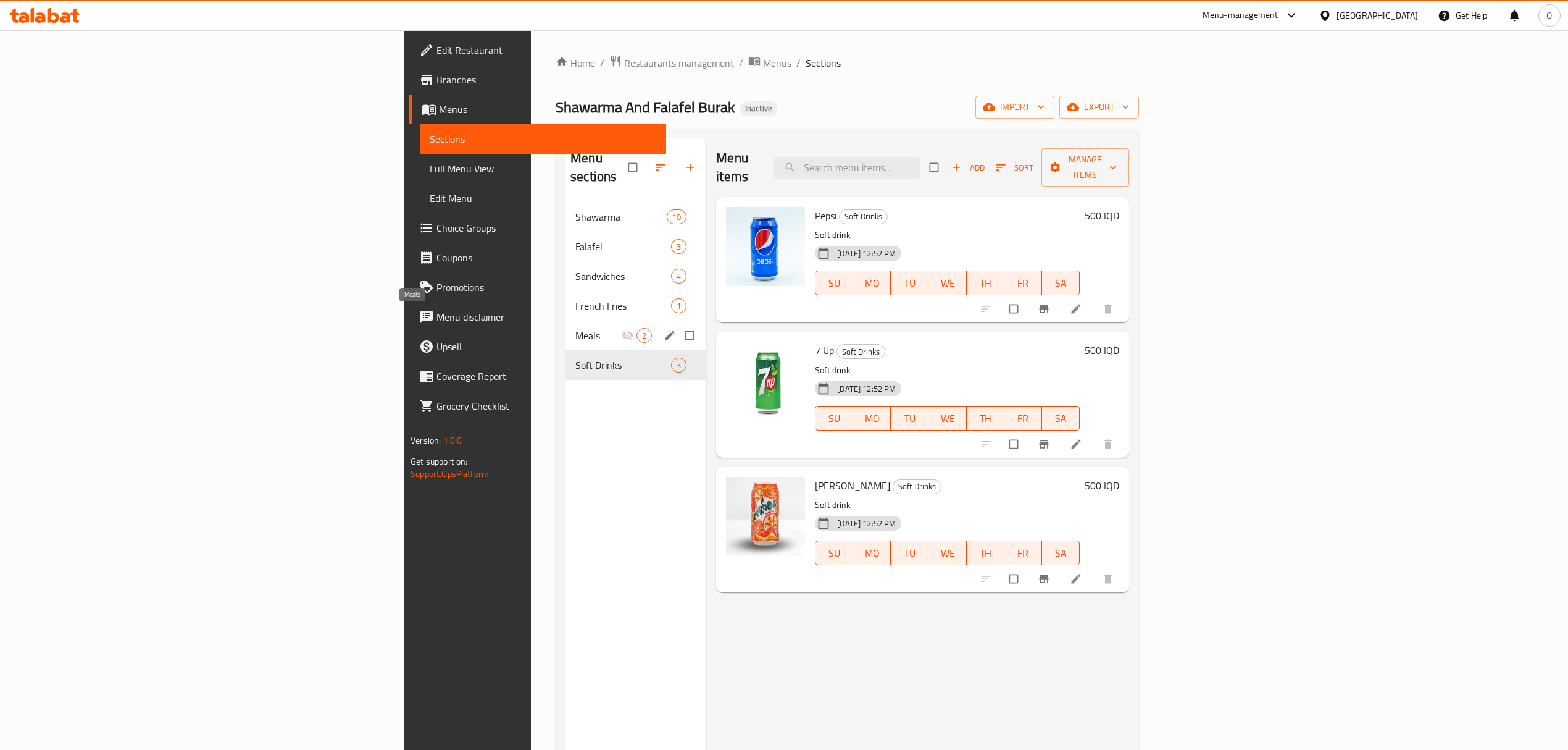
click at [575, 328] on span "Meals" at bounding box center [598, 336] width 46 height 15
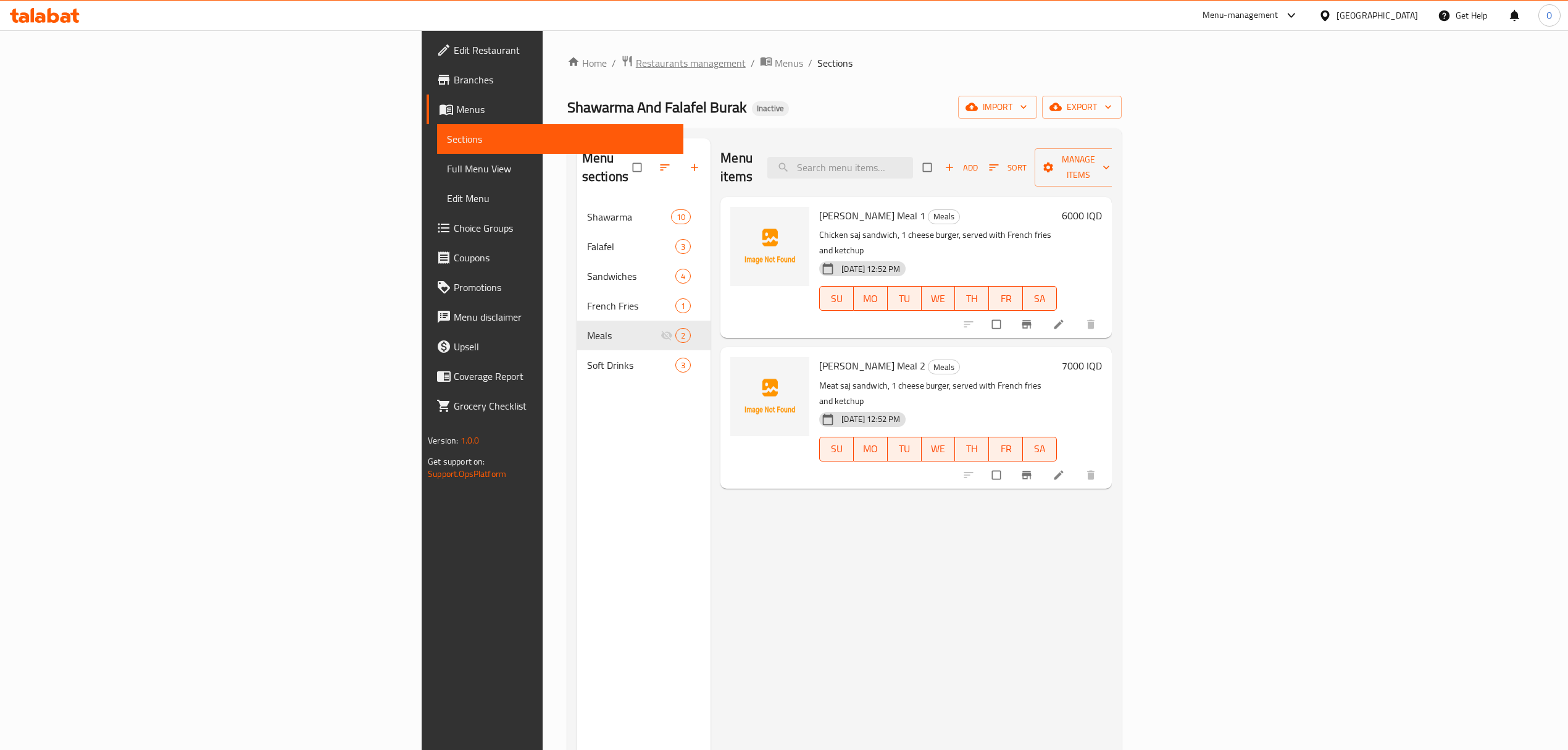
click at [636, 70] on span "Restaurants management" at bounding box center [690, 63] width 110 height 15
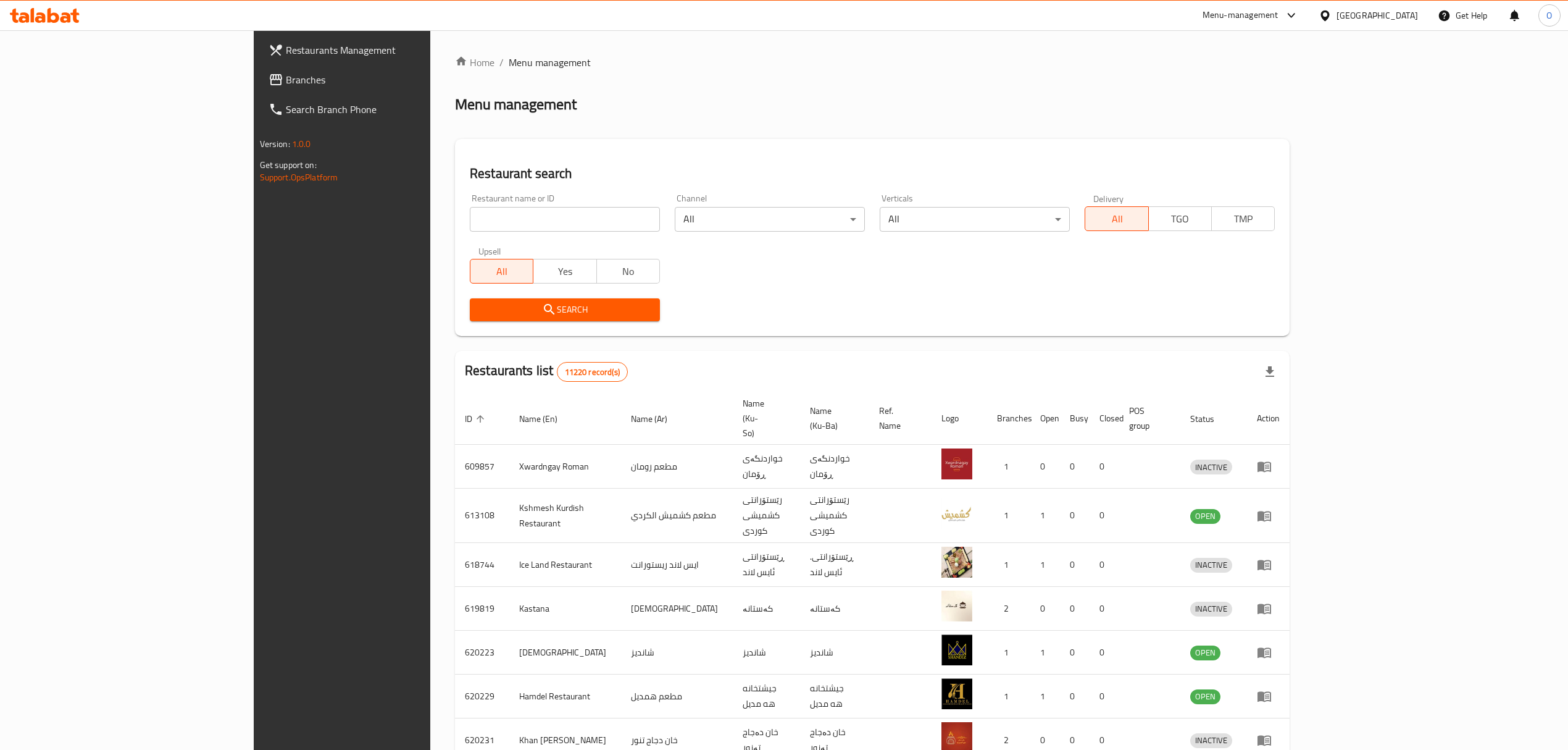
click at [286, 79] on span "Branches" at bounding box center [396, 80] width 220 height 15
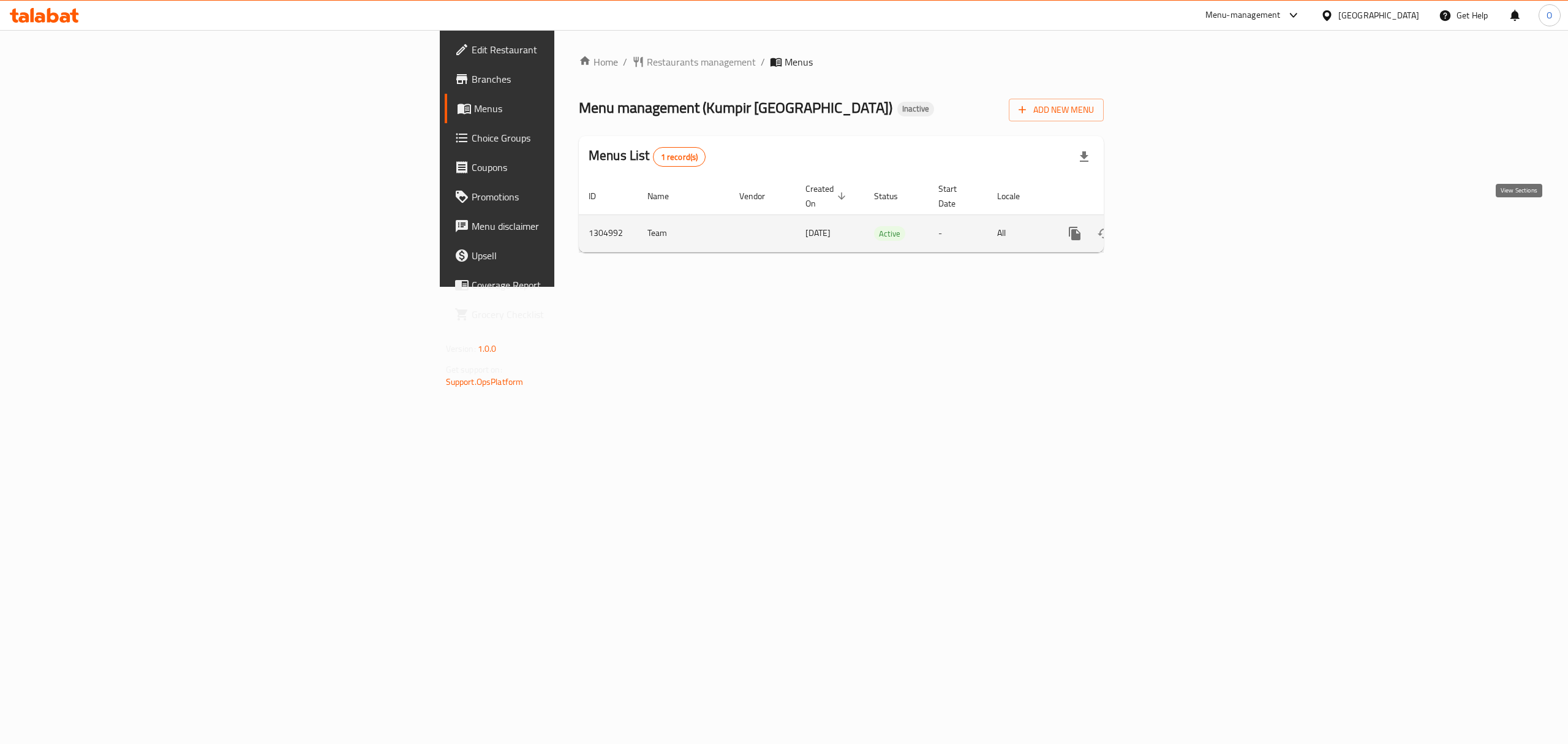
click at [1170, 226] on icon "enhanced table" at bounding box center [1163, 234] width 15 height 15
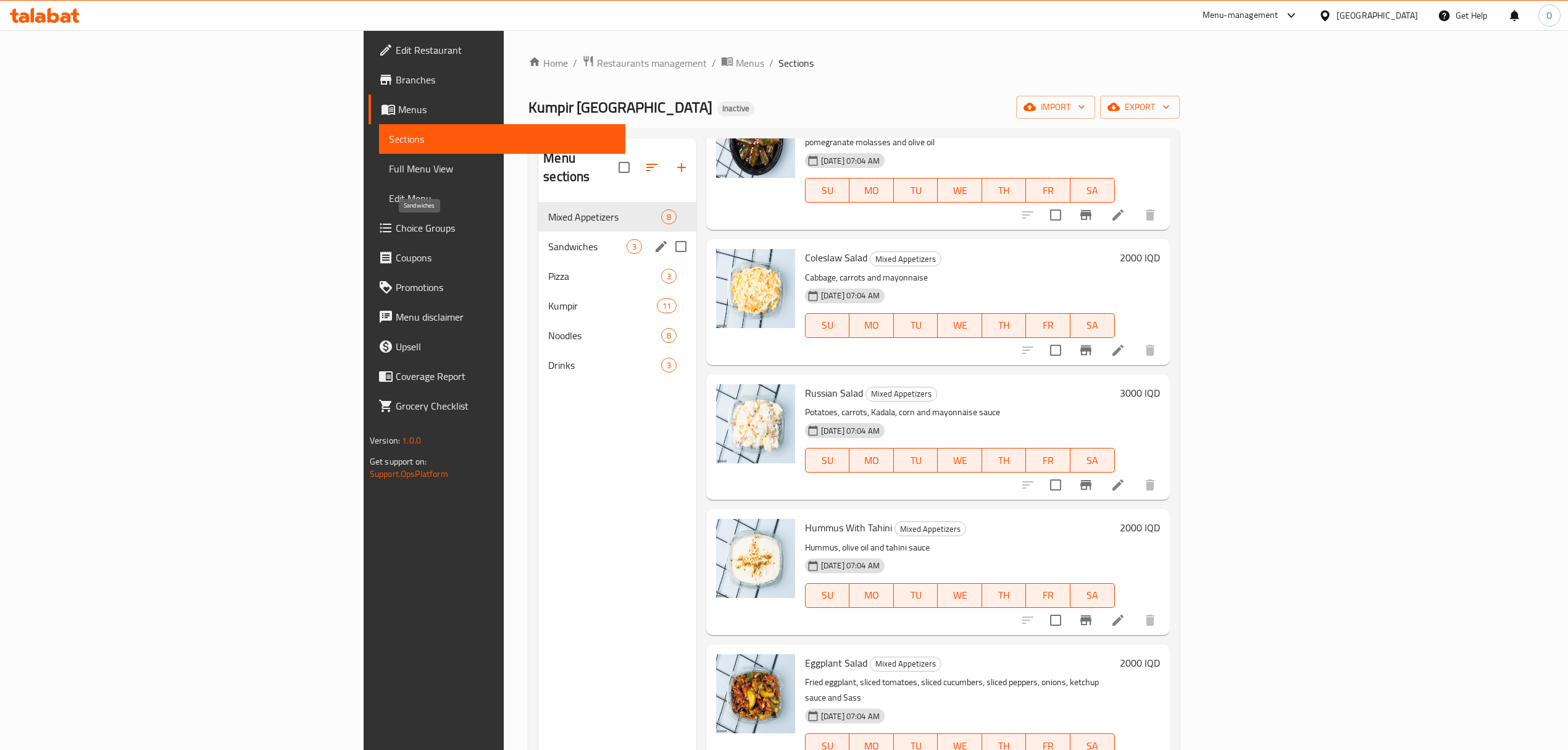
click at [548, 239] on span "Sandwiches" at bounding box center [587, 247] width 78 height 15
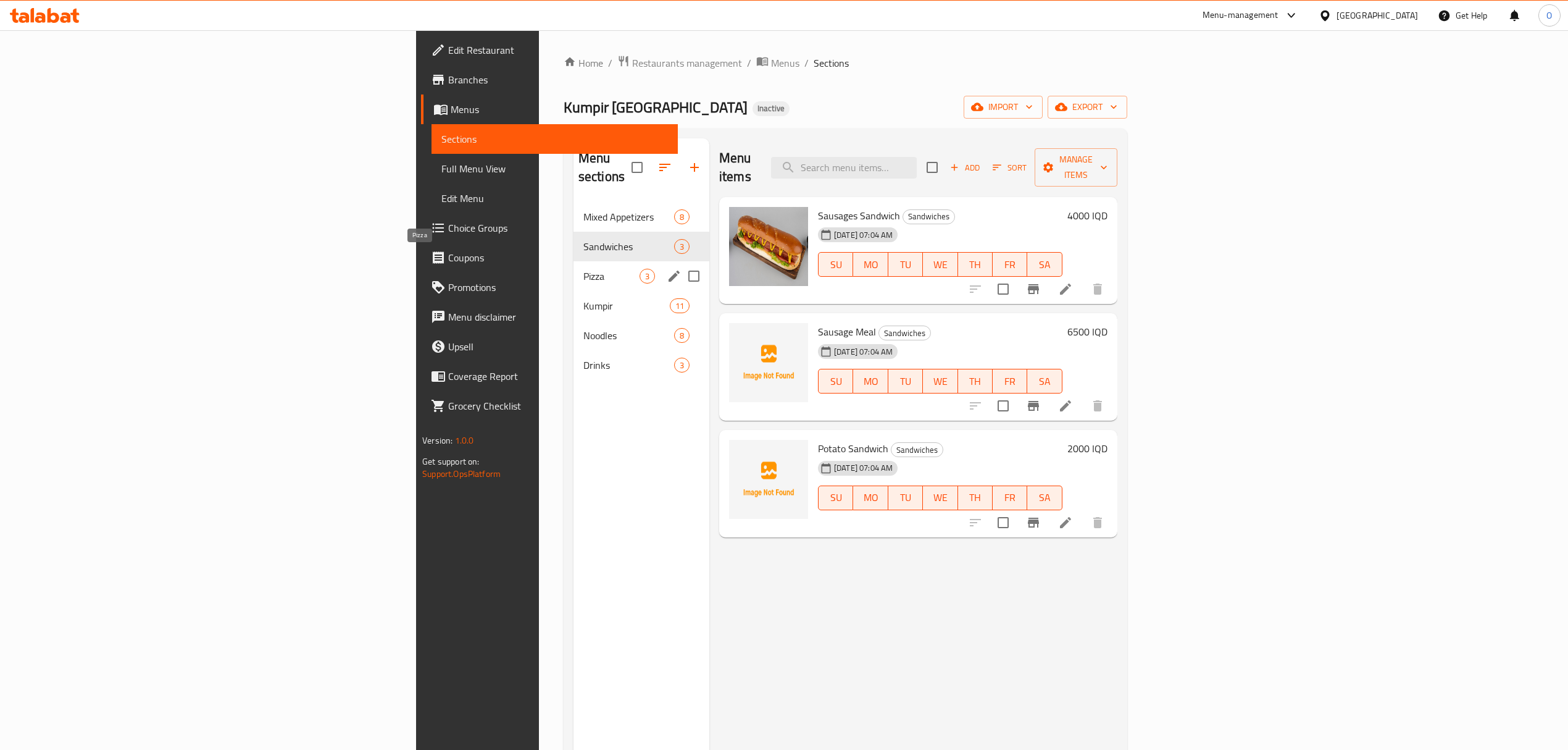
click at [584, 268] on span "Pizza" at bounding box center [611, 276] width 56 height 15
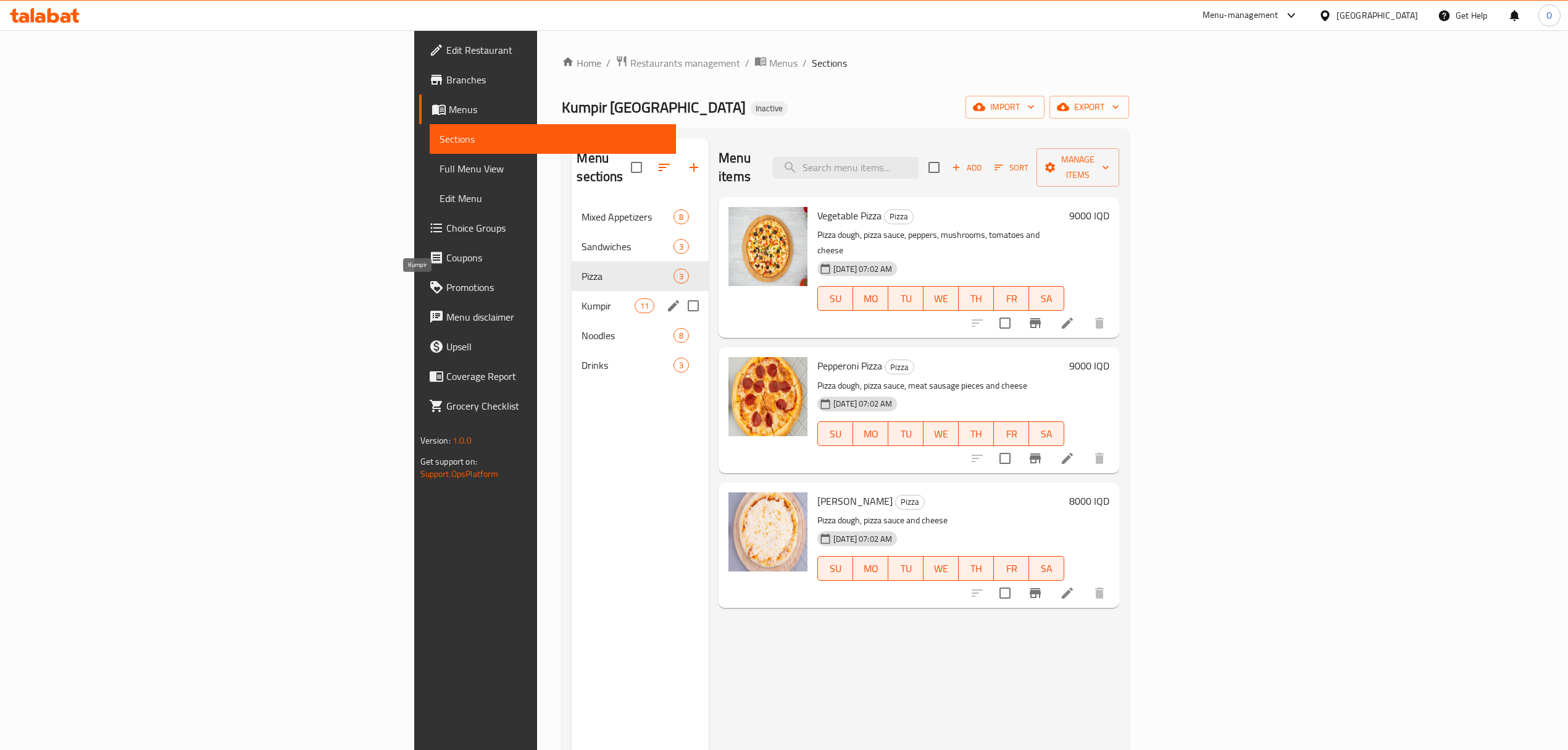
click at [581, 299] on span "Kumpir" at bounding box center [607, 306] width 53 height 15
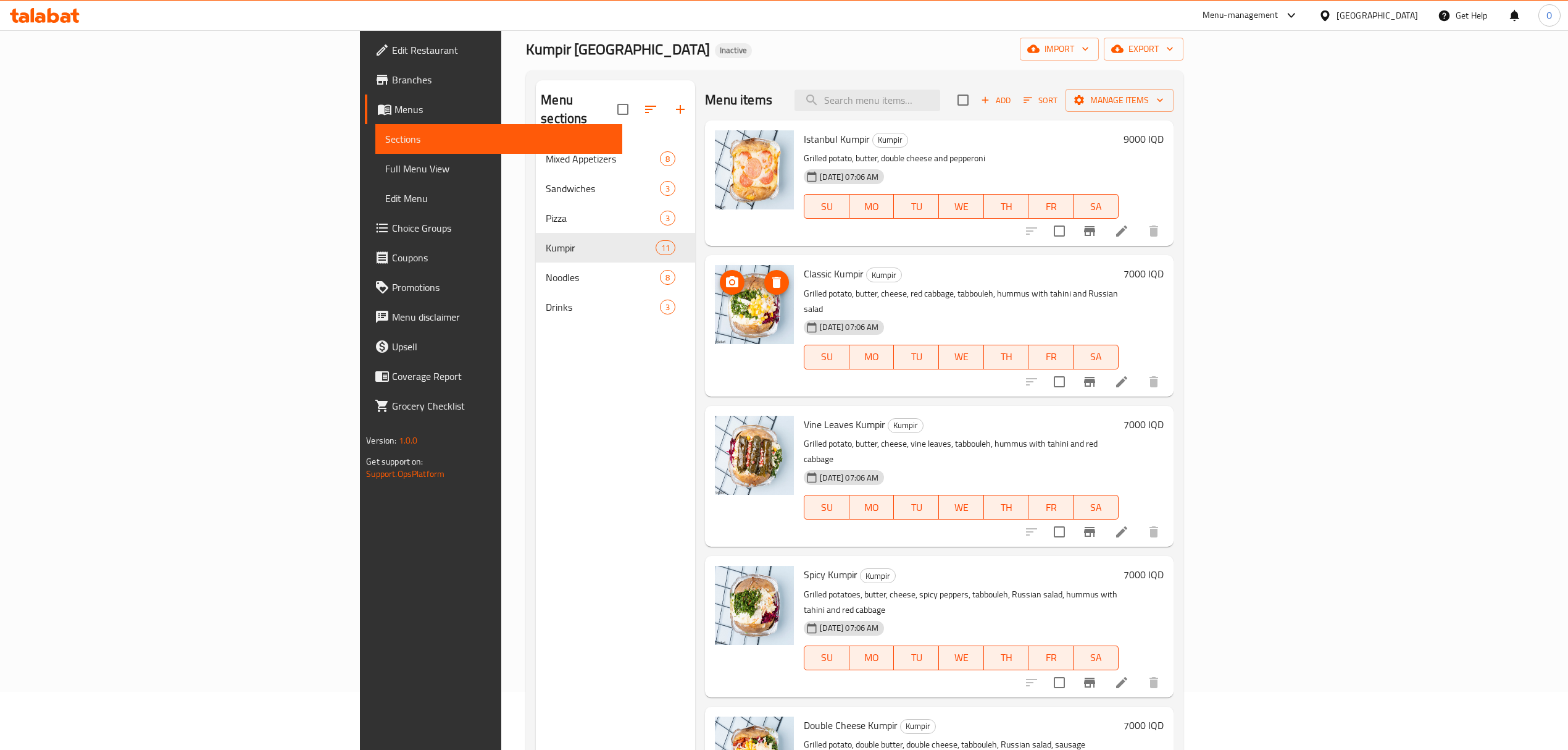
scroll to position [8, 0]
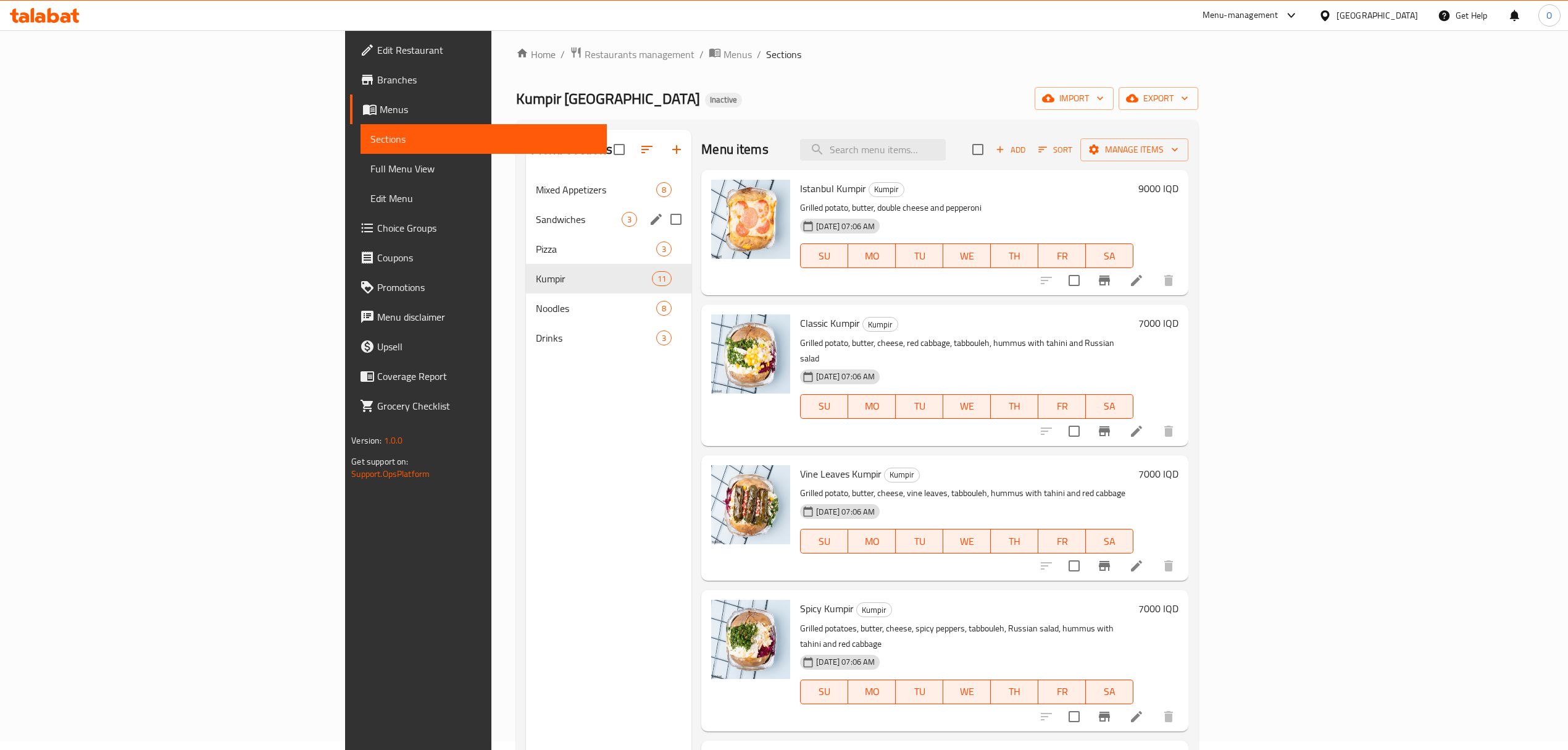
click at [526, 232] on div "Sandwiches 3" at bounding box center [608, 219] width 165 height 29
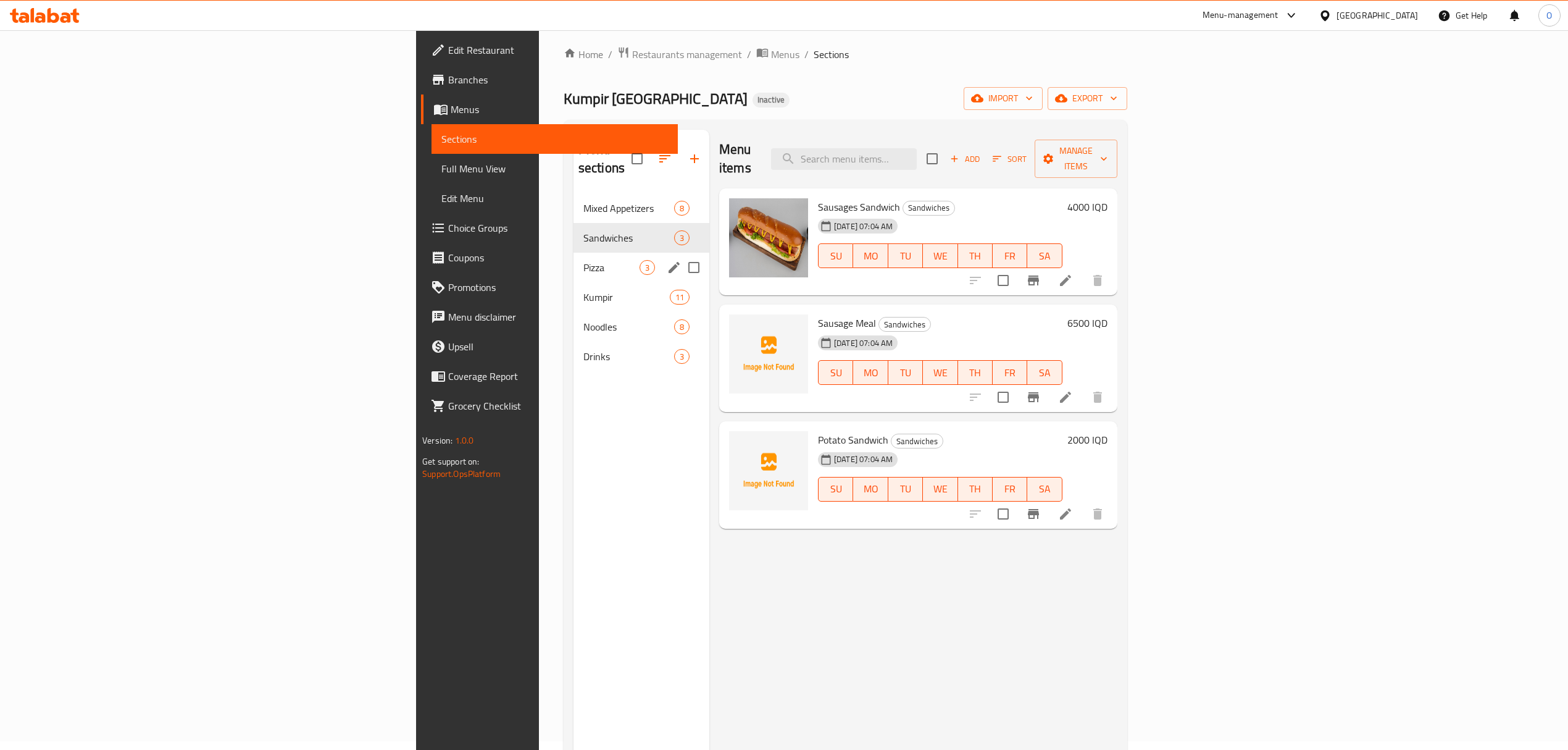
click at [574, 257] on div "Pizza 3" at bounding box center [641, 267] width 136 height 29
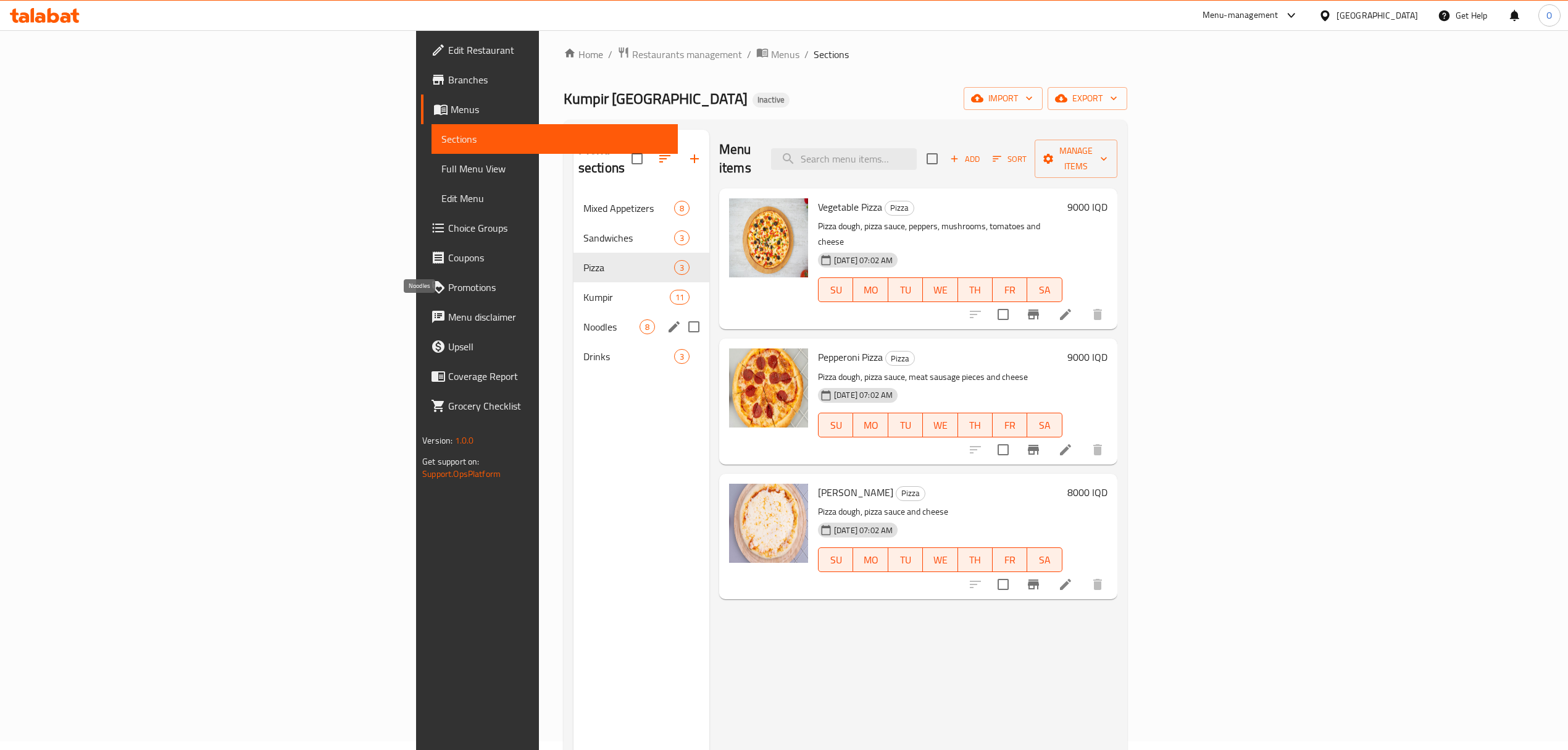
click at [584, 320] on span "Noodles" at bounding box center [611, 327] width 56 height 15
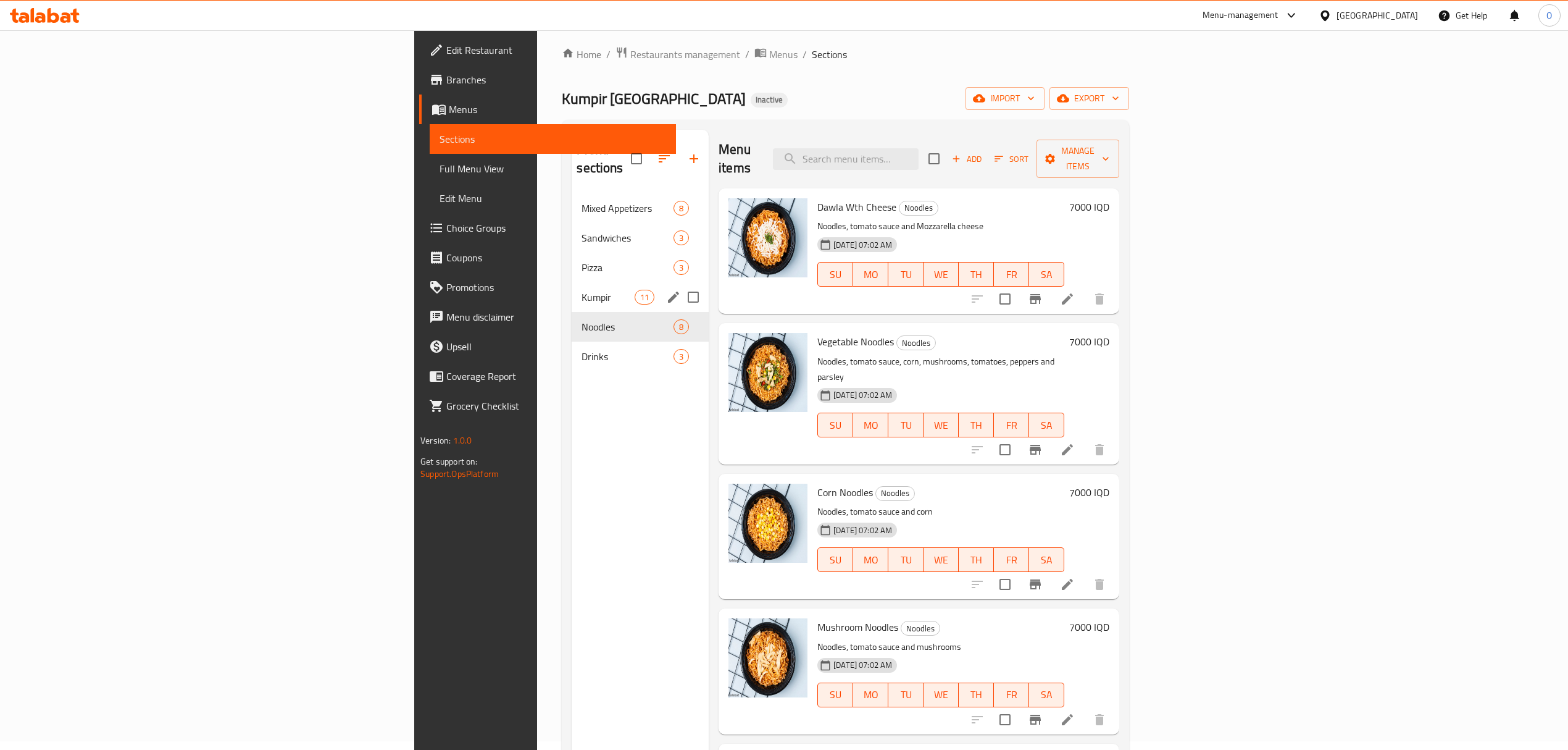
click at [581, 289] on span "Kumpir" at bounding box center [607, 297] width 53 height 15
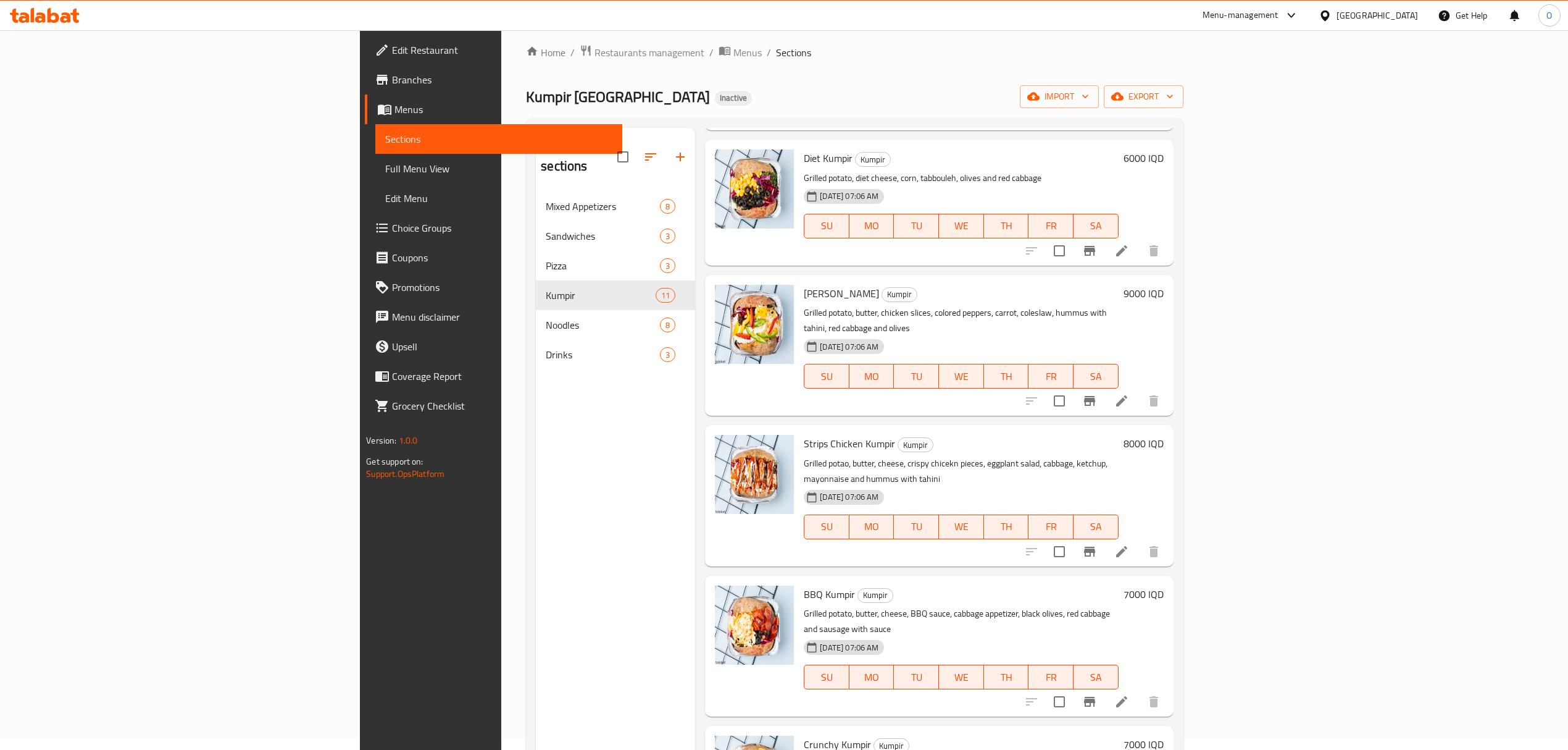
scroll to position [8, 0]
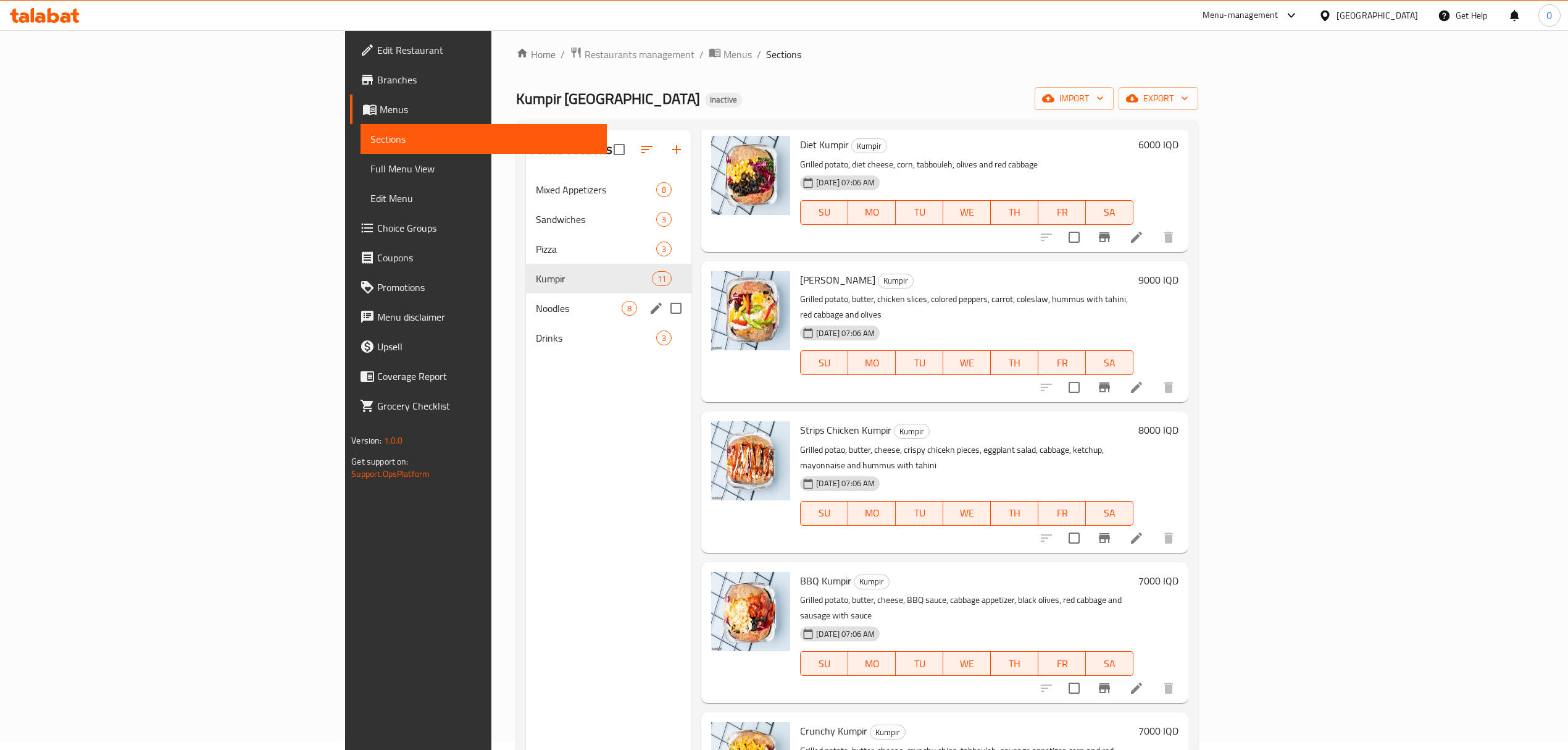
click at [526, 294] on div "Noodles 8" at bounding box center [608, 308] width 165 height 29
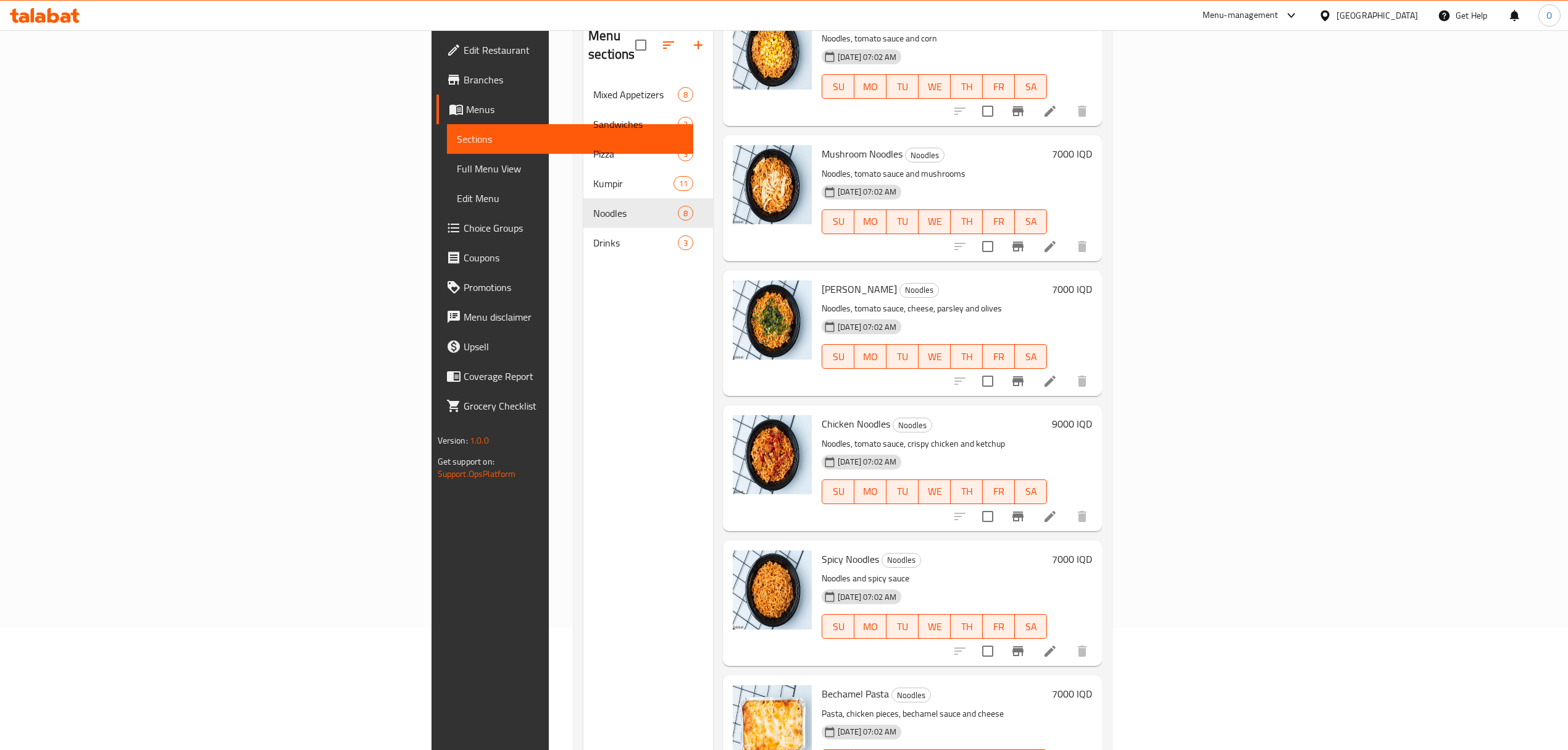
scroll to position [174, 0]
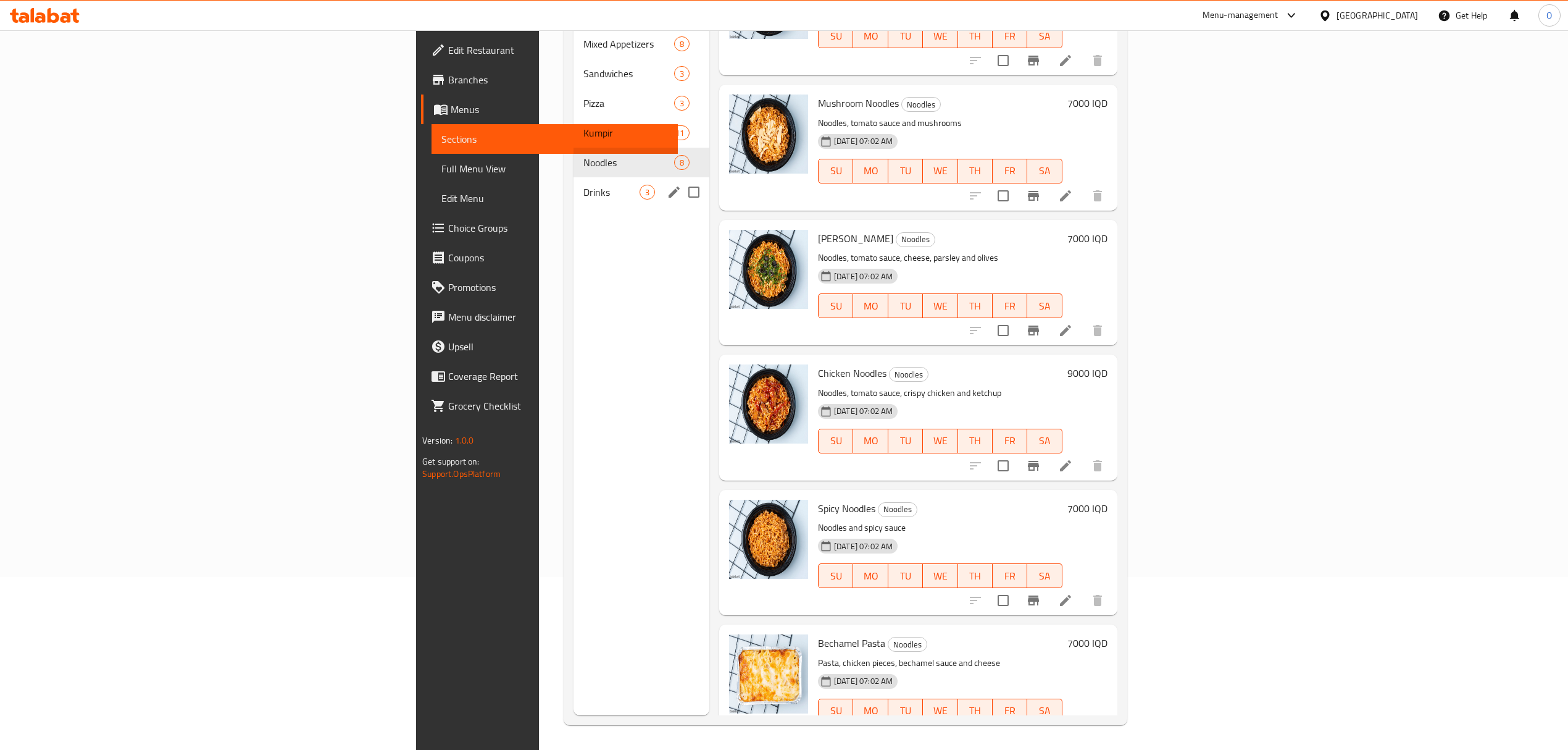
click at [584, 185] on span "Drinks" at bounding box center [611, 192] width 56 height 15
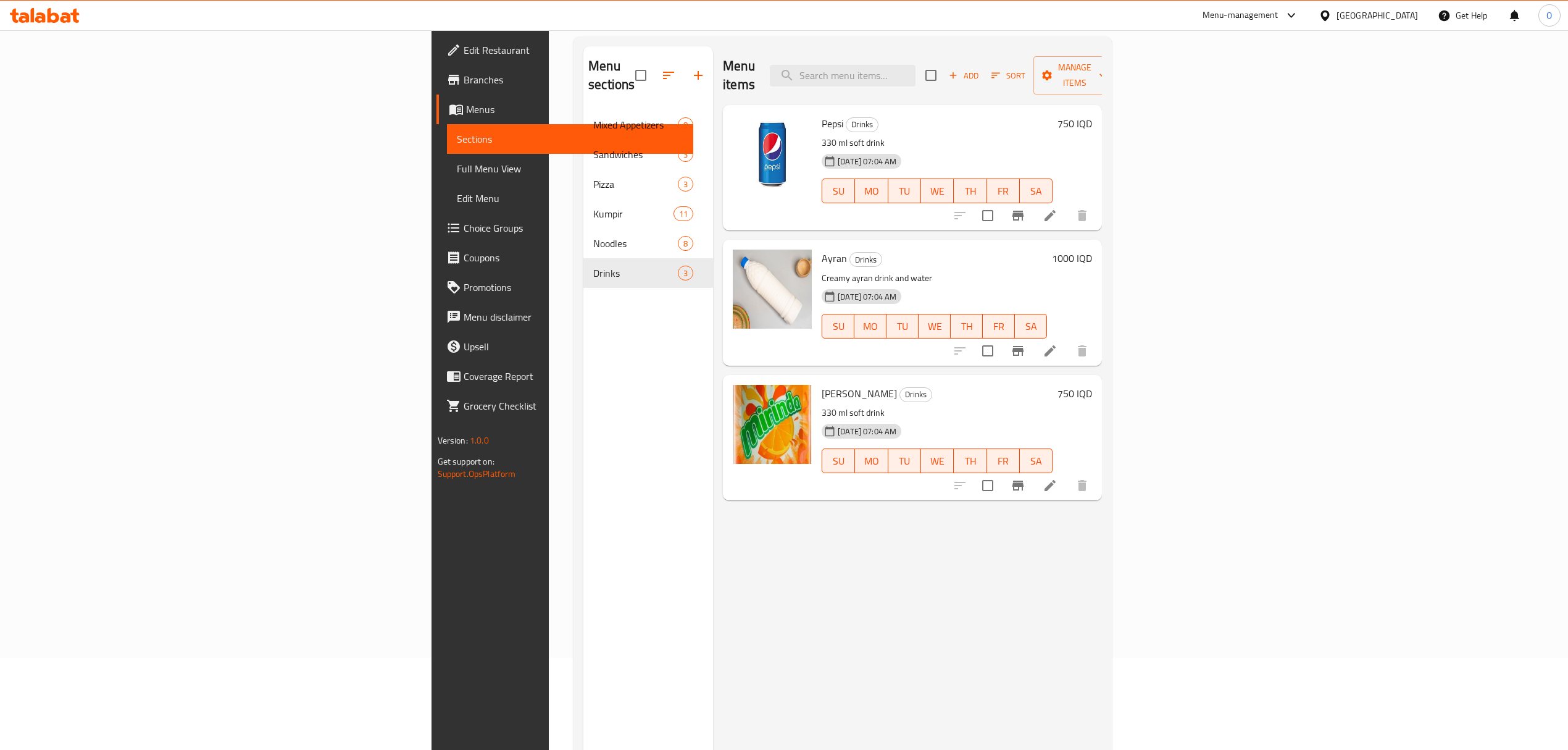
scroll to position [91, 0]
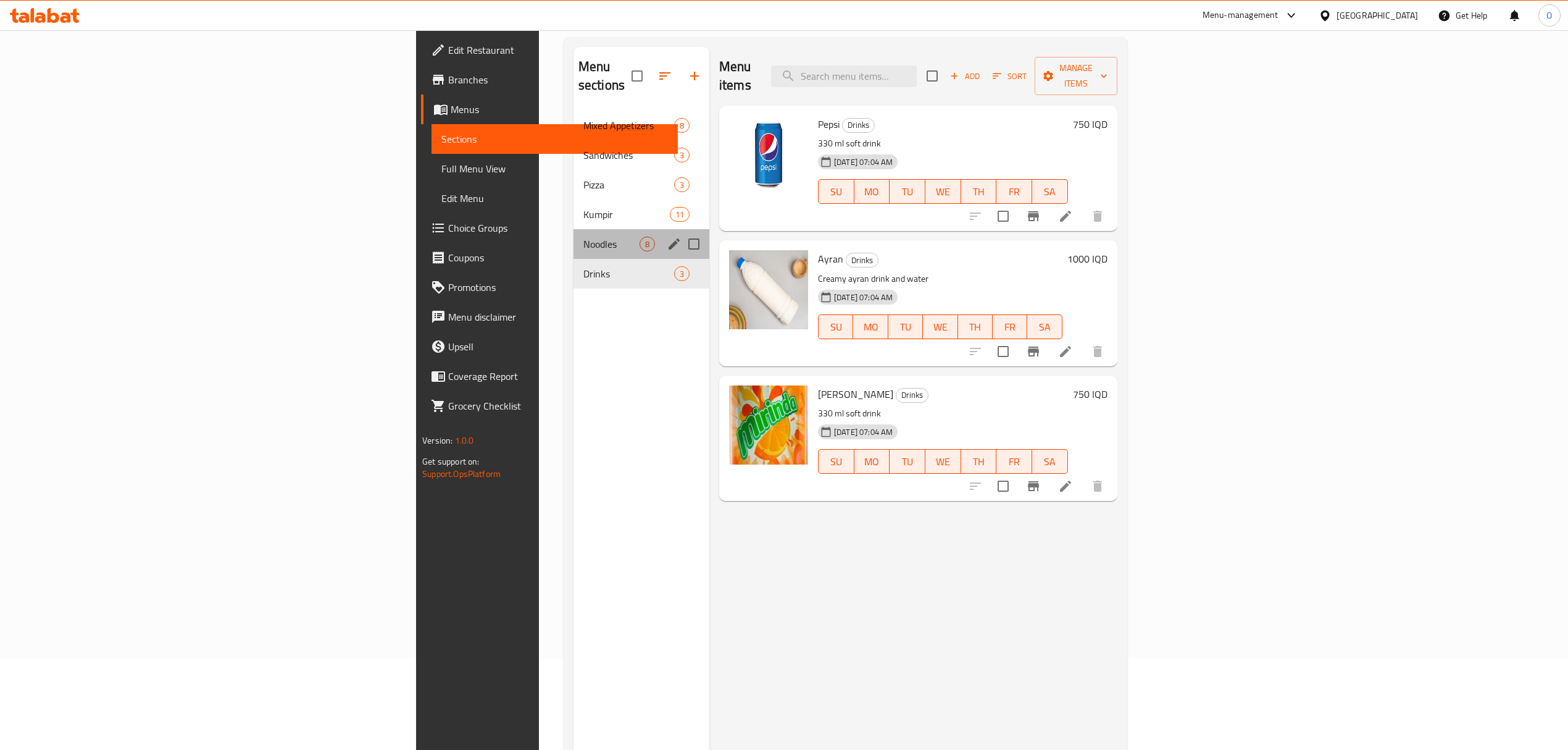
click at [574, 233] on div "Noodles 8" at bounding box center [641, 243] width 136 height 29
